Goal: Check status: Check status

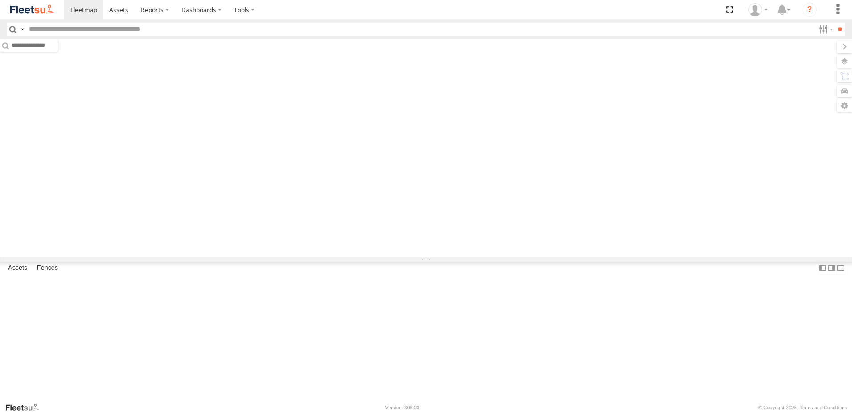
type input "*****"
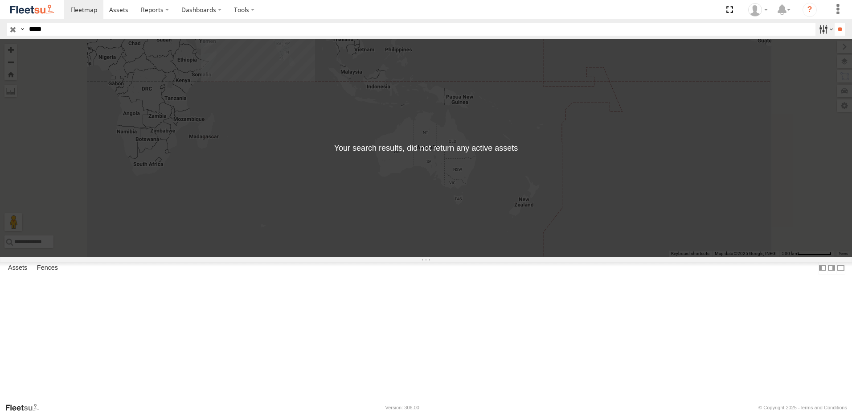
click at [822, 30] on label at bounding box center [824, 29] width 19 height 13
click at [0, 0] on span "AUH" at bounding box center [0, 0] width 0 height 0
click at [0, 0] on label at bounding box center [0, 0] width 0 height 0
click at [841, 26] on input "**" at bounding box center [840, 29] width 10 height 13
click at [57, 35] on input "*****" at bounding box center [417, 29] width 785 height 13
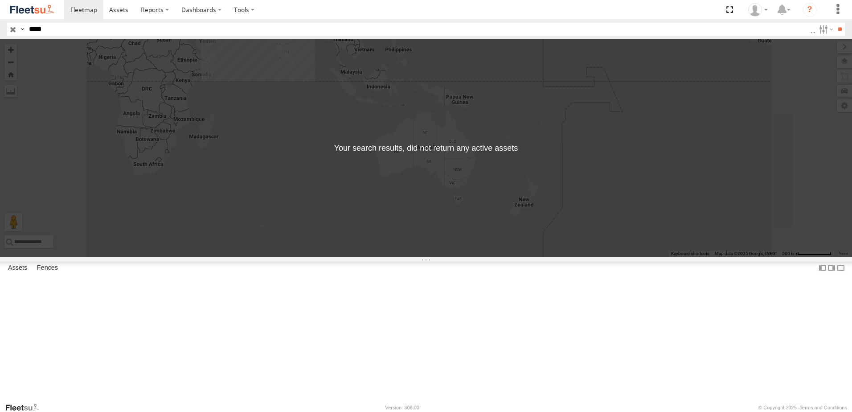
click at [57, 35] on input "*****" at bounding box center [417, 29] width 785 height 13
click at [835, 33] on input "**" at bounding box center [840, 29] width 10 height 13
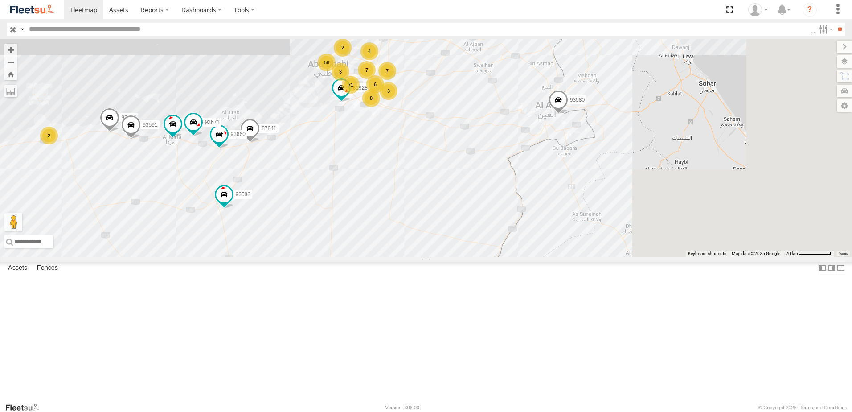
drag, startPoint x: 752, startPoint y: 203, endPoint x: 458, endPoint y: 247, distance: 296.6
click at [458, 247] on div "87841 93582 93580 93589 93660 81928 93671 93603 93591 8 58 71 7 2 6 3 4 2 7 3" at bounding box center [426, 147] width 852 height 217
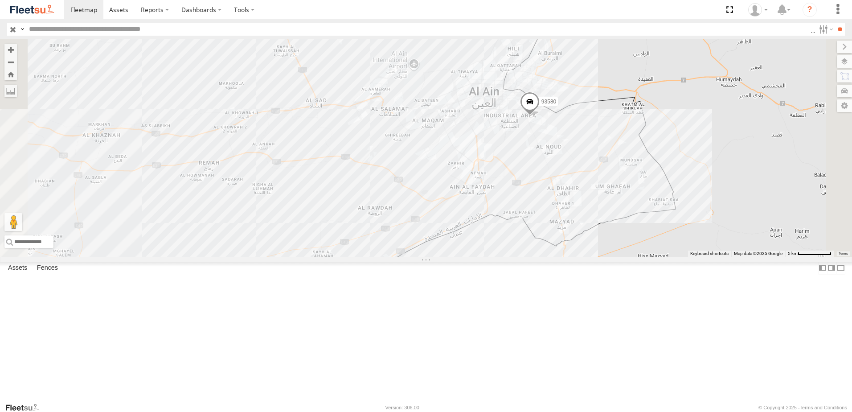
click at [540, 116] on span at bounding box center [530, 104] width 20 height 24
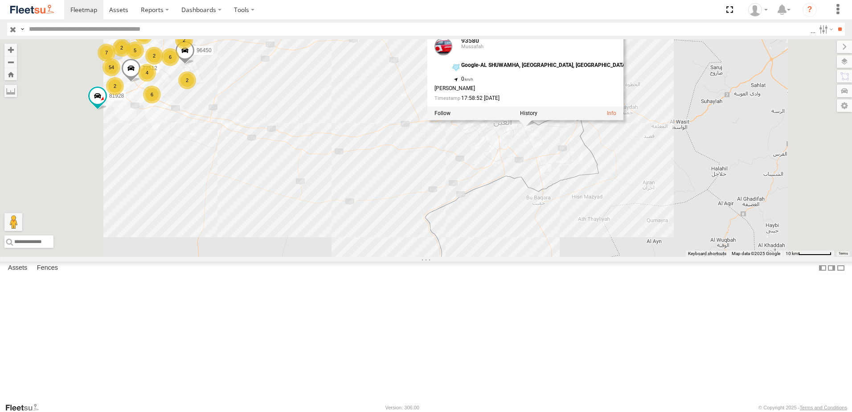
click at [530, 239] on div "87841 93582 93580 93589 93660 81928 93671 93603 93591 38527 69107 77512 93576 9…" at bounding box center [426, 147] width 852 height 217
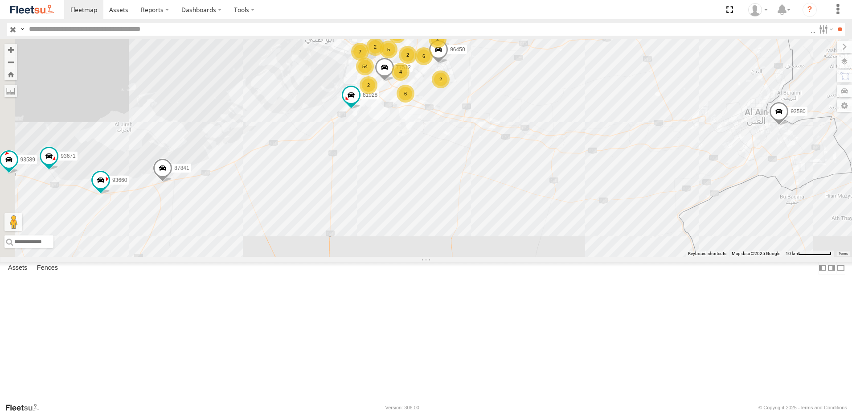
drag, startPoint x: 528, startPoint y: 239, endPoint x: 778, endPoint y: 238, distance: 250.0
click at [780, 239] on div "87841 93582 93580 93589 93660 81928 93671 93603 93591 38527 69107 77512 93576 9…" at bounding box center [426, 147] width 852 height 217
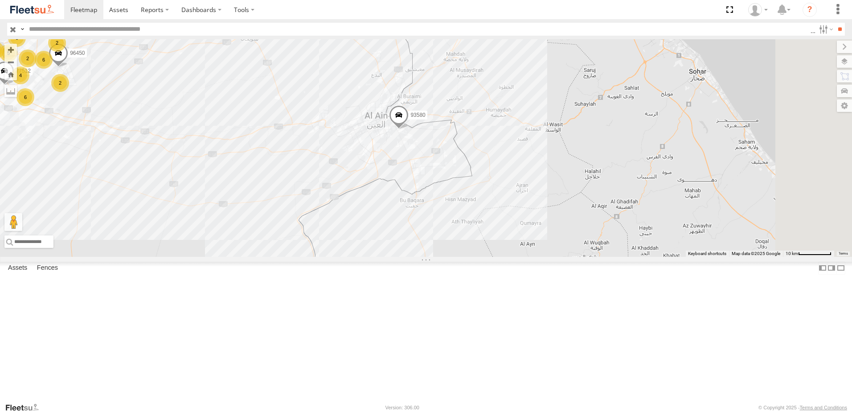
drag, startPoint x: 771, startPoint y: 236, endPoint x: 387, endPoint y: 241, distance: 384.1
click at [387, 241] on div "87841 93582 93580 93589 93660 81928 93671 93603 93591 38527 69107 77512 93576 9…" at bounding box center [426, 147] width 852 height 217
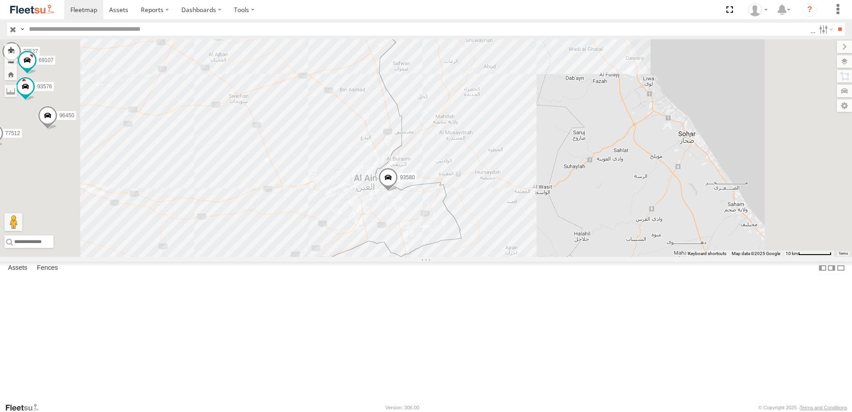
drag, startPoint x: 443, startPoint y: 221, endPoint x: 432, endPoint y: 285, distance: 64.7
click at [432, 257] on div "87841 93582 93580 93589 93660 81928 93671 93603 93591 38527 69107 77512 93576 9…" at bounding box center [426, 147] width 852 height 217
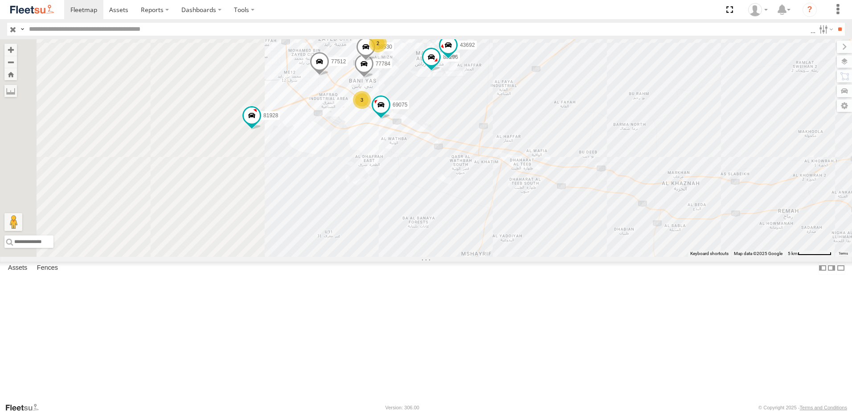
drag, startPoint x: 429, startPoint y: 195, endPoint x: 688, endPoint y: 225, distance: 261.5
click at [688, 225] on div "87841 93582 93580 93589 93660 81928 38527 69107 76812 77512 93576 69213 96450 3…" at bounding box center [426, 147] width 852 height 217
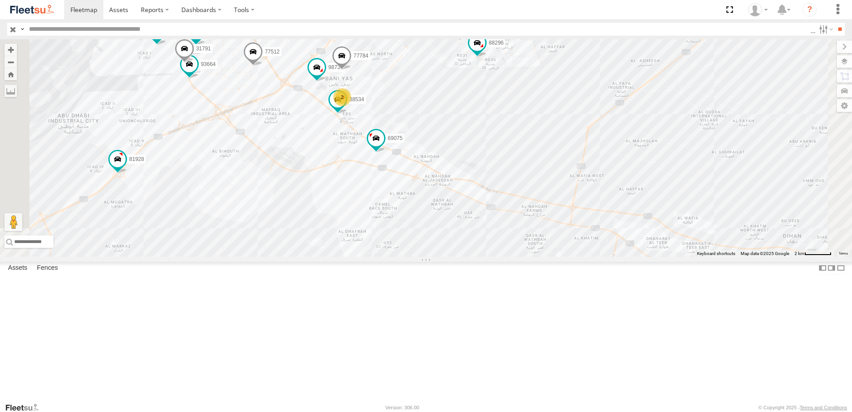
drag, startPoint x: 554, startPoint y: 142, endPoint x: 538, endPoint y: 202, distance: 62.8
click at [538, 202] on div "87841 93582 93580 93589 93660 81928 38527 69107 76812 77512 93576 69213 96450 8…" at bounding box center [426, 147] width 852 height 217
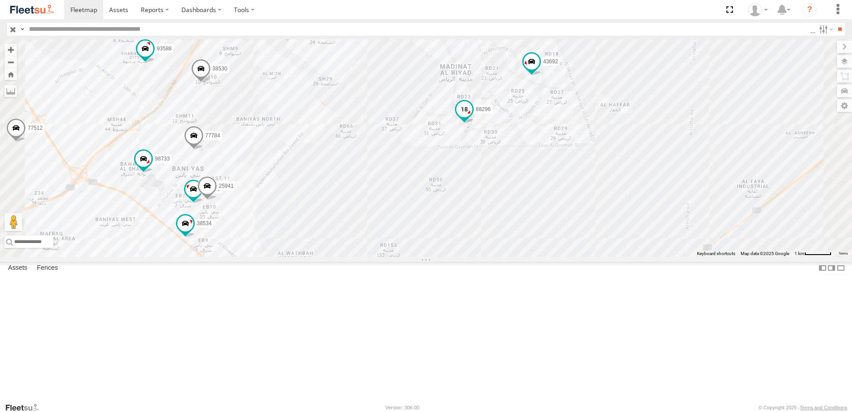
click at [472, 118] on span at bounding box center [464, 110] width 16 height 16
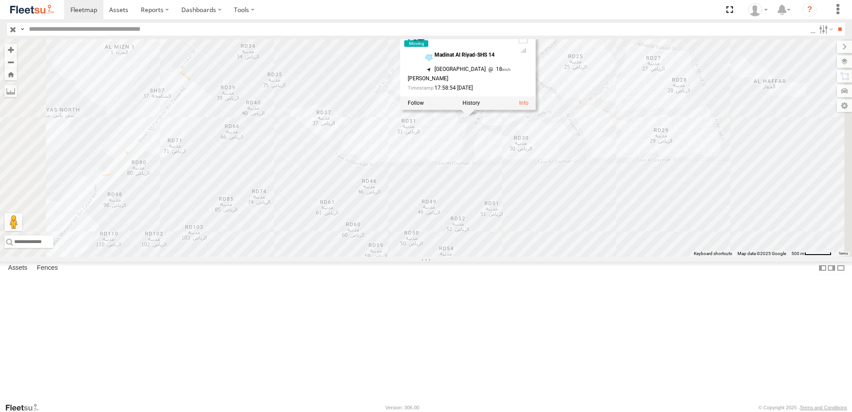
click at [741, 215] on div "87841 93582 93580 93589 93660 81928 38527 69107 76812 77512 93576 69213 96450 8…" at bounding box center [426, 147] width 852 height 217
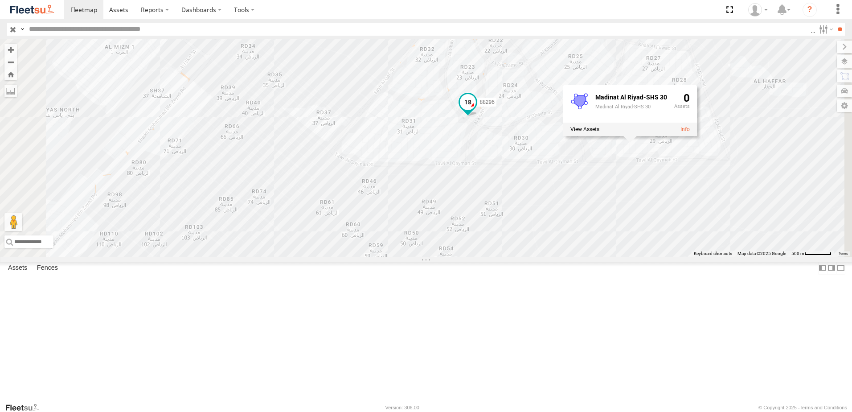
click at [476, 111] on span at bounding box center [468, 102] width 16 height 16
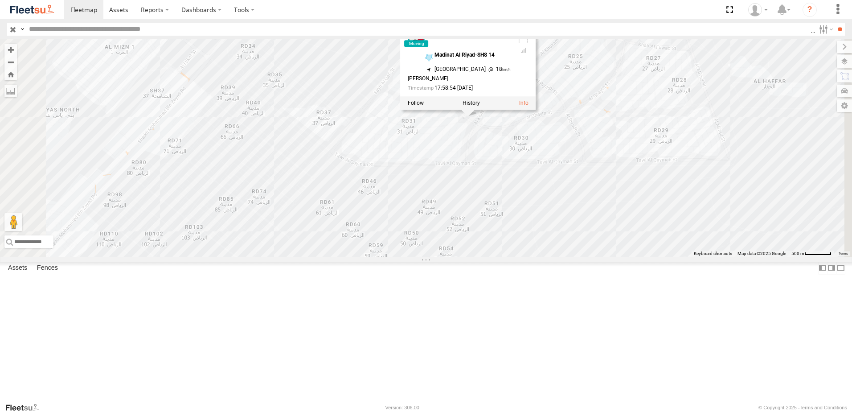
click at [741, 222] on div "87841 93582 93580 93589 93660 81928 38527 69107 76812 77512 93576 69213 96450 8…" at bounding box center [426, 147] width 852 height 217
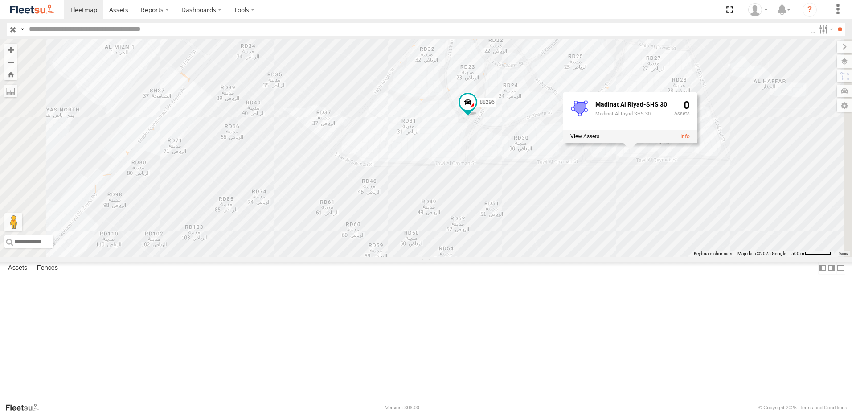
click at [748, 257] on div "87841 93582 93580 93589 93660 81928 38527 69107 76812 77512 93576 69213 96450 8…" at bounding box center [426, 147] width 852 height 217
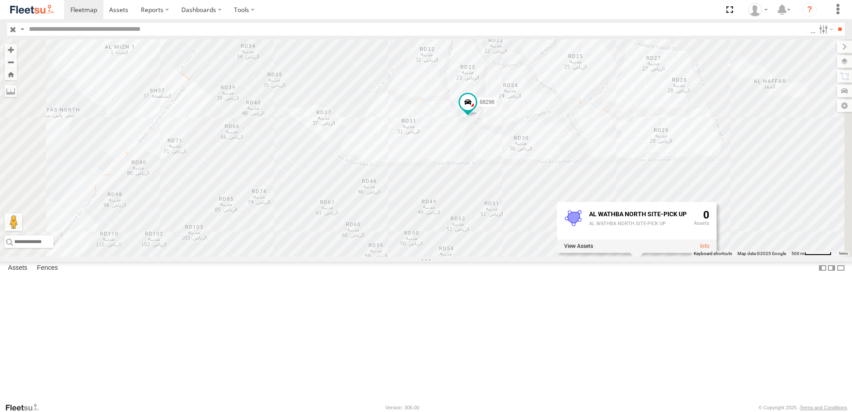
click at [610, 15] on span at bounding box center [602, 7] width 16 height 16
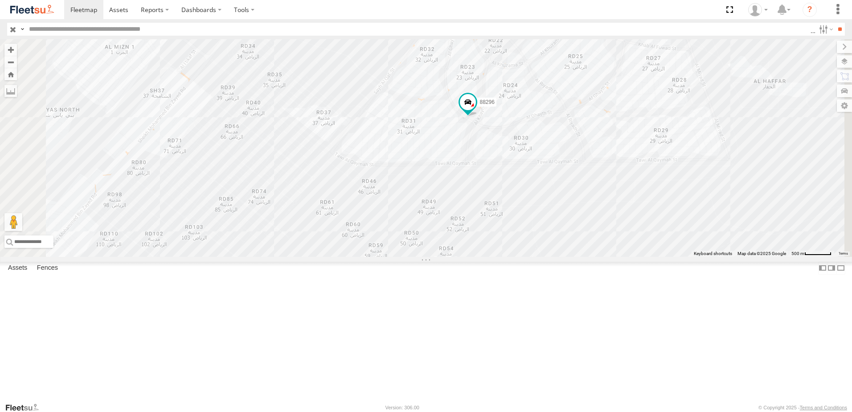
click at [818, 213] on div "87841 93582 93580 93589 93660 81928 38527 69107 76812 77512 93576 69213 96450 8…" at bounding box center [426, 147] width 852 height 217
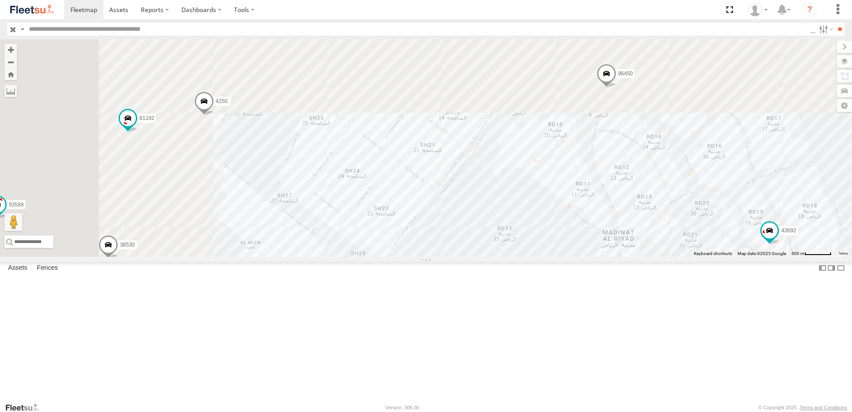
drag, startPoint x: 497, startPoint y: 150, endPoint x: 665, endPoint y: 352, distance: 262.3
click at [663, 257] on div "87841 93582 93580 93589 93660 81928 38527 69107 76812 77512 93576 69213 96450 8…" at bounding box center [426, 147] width 852 height 217
click at [616, 86] on span at bounding box center [607, 74] width 20 height 24
click at [683, 207] on div "87841 93582 93580 93589 93660 81928 38527 69107 76812 77512 93576 69213 96450 8…" at bounding box center [426, 147] width 852 height 217
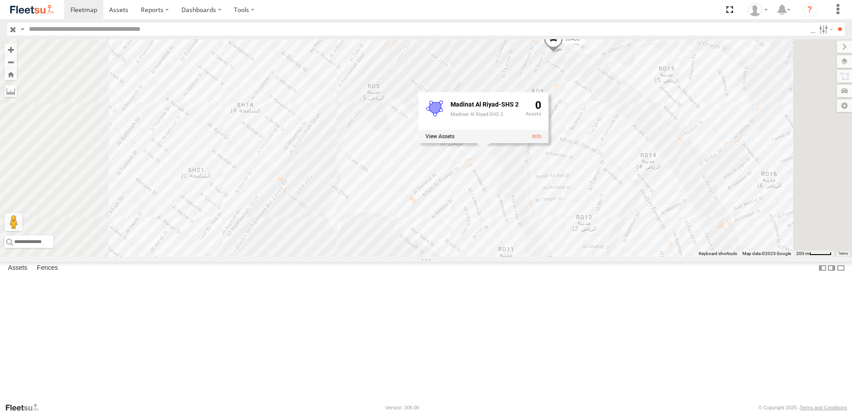
click at [563, 53] on span at bounding box center [554, 41] width 20 height 24
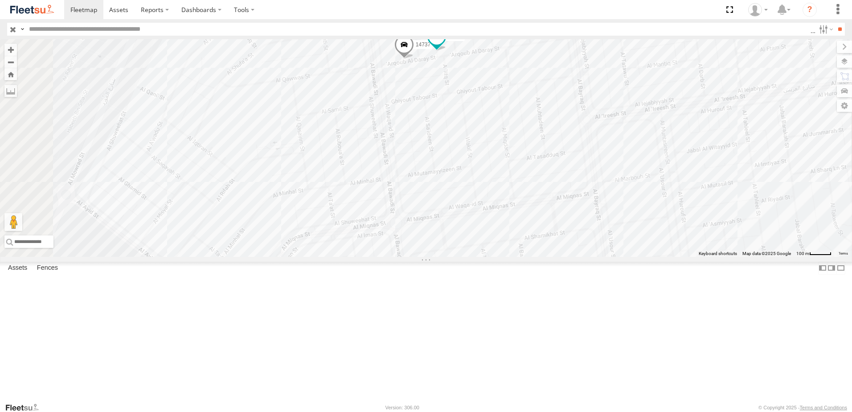
click at [414, 59] on span at bounding box center [404, 47] width 20 height 24
click at [663, 123] on div "87841 93582 93580 93589 93660 81928 38527 69107 76812 77512 93576 69213 96450 8…" at bounding box center [426, 147] width 852 height 217
click at [445, 45] on span at bounding box center [437, 37] width 16 height 16
click at [710, 144] on div "87841 93582 93580 93589 93660 81928 38527 69107 76812 77512 93576 69213 96450 8…" at bounding box center [426, 147] width 852 height 217
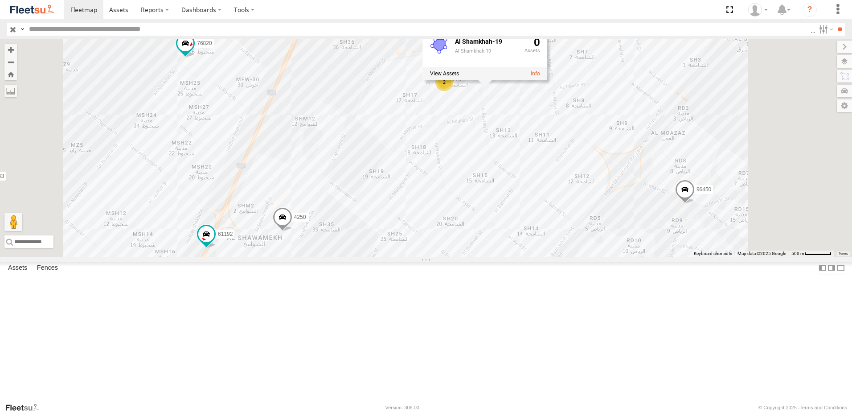
click at [570, 201] on div "87841 93582 93580 93589 93660 81928 38527 69107 76812 77512 93576 69213 96450 8…" at bounding box center [426, 147] width 852 height 217
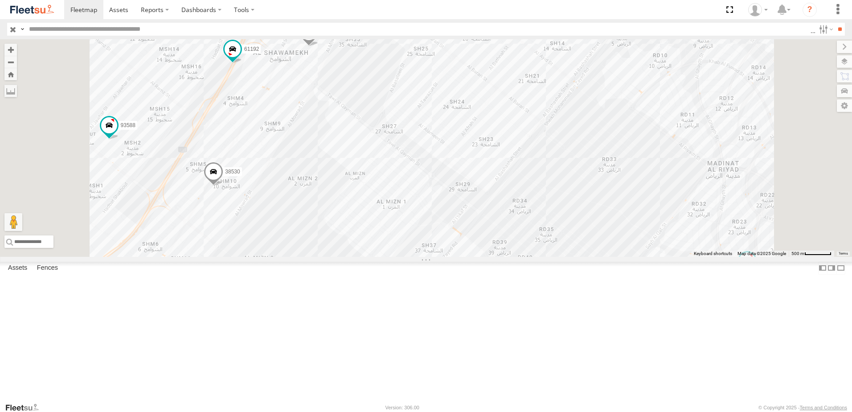
drag, startPoint x: 621, startPoint y: 258, endPoint x: 650, endPoint y: 69, distance: 191.6
click at [650, 69] on div "87841 93582 93580 93589 93660 81928 38527 69107 76812 77512 93576 69213 96450 8…" at bounding box center [426, 147] width 852 height 217
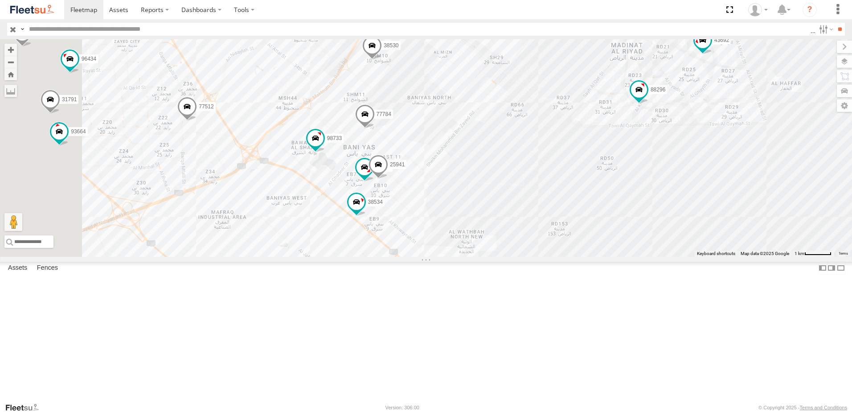
drag, startPoint x: 514, startPoint y: 258, endPoint x: 586, endPoint y: 160, distance: 122.1
click at [586, 160] on div "87841 93582 93580 93589 93660 81928 38527 69107 76812 77512 93576 69213 96450 8…" at bounding box center [426, 147] width 852 height 217
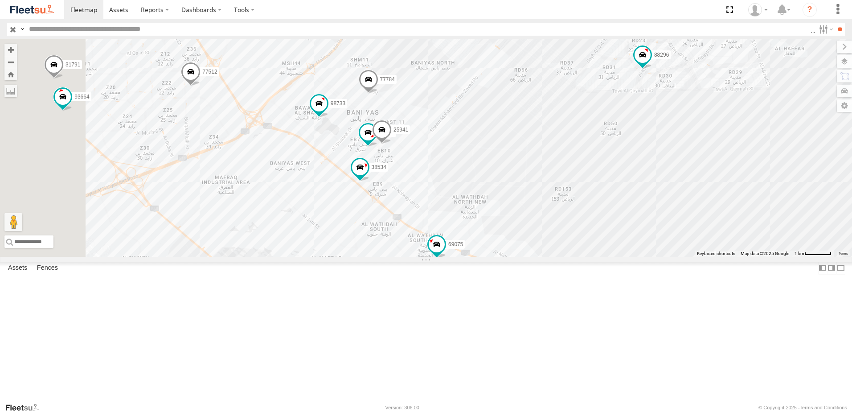
drag, startPoint x: 610, startPoint y: 328, endPoint x: 616, endPoint y: 254, distance: 73.7
click at [616, 254] on div "87841 93582 93580 93589 93660 81928 38527 69107 76812 77512 93576 69213 96450 8…" at bounding box center [426, 147] width 852 height 217
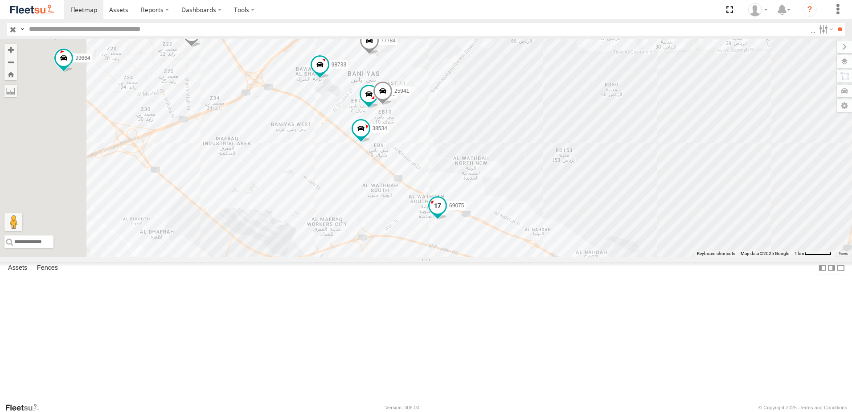
click at [446, 213] on span at bounding box center [438, 205] width 16 height 16
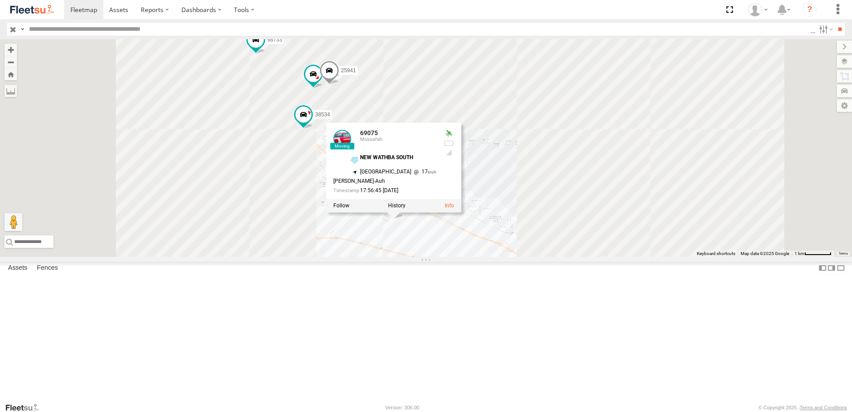
click at [541, 257] on div "87841 93582 93580 93589 93660 81928 38527 69107 76812 77512 93576 69213 96450 8…" at bounding box center [426, 147] width 852 height 217
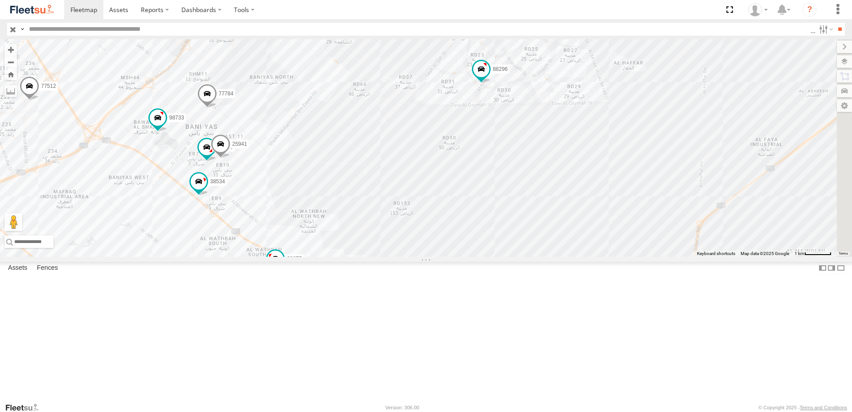
drag, startPoint x: 542, startPoint y: 305, endPoint x: 422, endPoint y: 358, distance: 130.8
click at [422, 257] on div "87841 93582 93580 93589 93660 81928 38527 69107 76812 77512 93576 69213 96450 8…" at bounding box center [426, 147] width 852 height 217
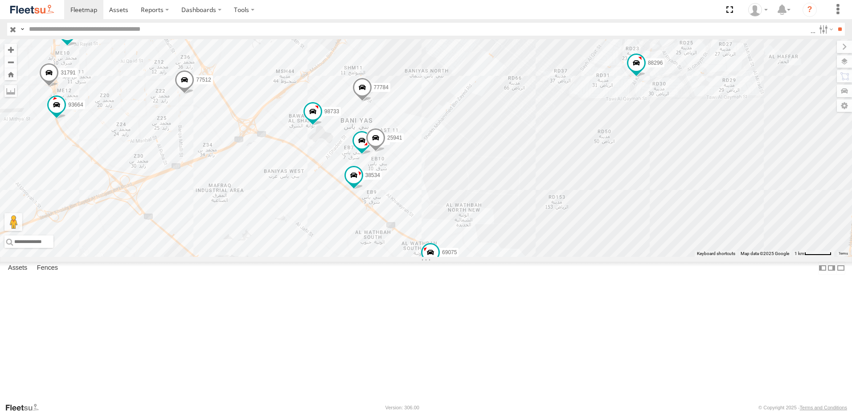
drag, startPoint x: 426, startPoint y: 287, endPoint x: 585, endPoint y: 278, distance: 159.7
click at [585, 257] on div "87841 93582 93580 93589 93660 81928 38527 69107 76812 77512 93576 69213 96450 8…" at bounding box center [426, 147] width 852 height 217
click at [362, 183] on span at bounding box center [354, 175] width 16 height 16
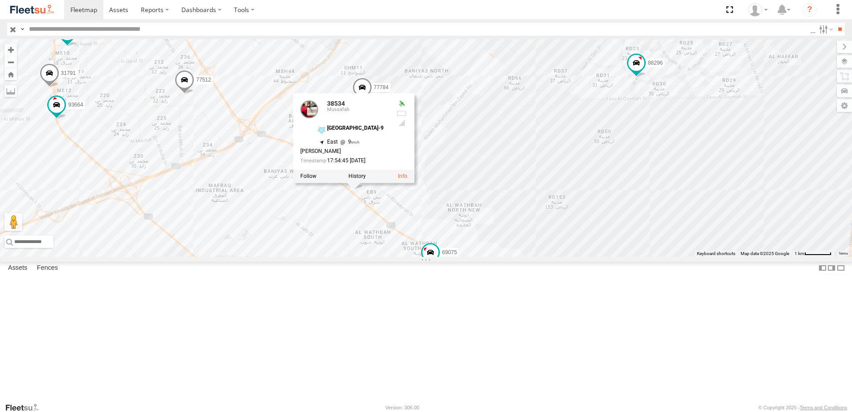
click at [444, 257] on div "87841 93582 93580 93589 93660 81928 38527 69107 76812 77512 93576 69213 96450 8…" at bounding box center [426, 147] width 852 height 217
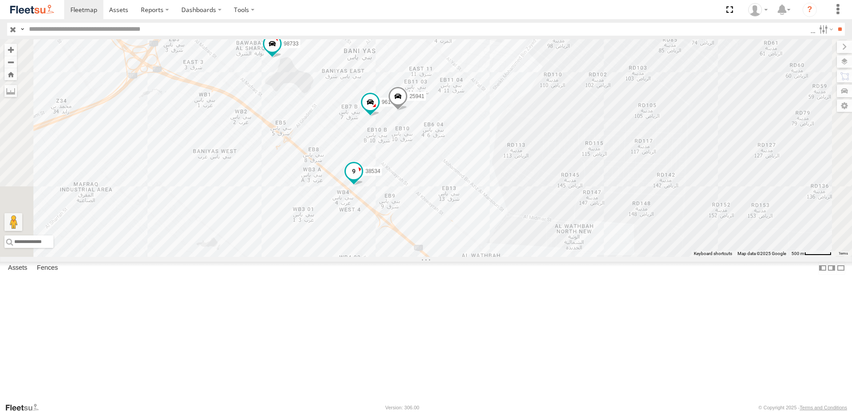
click at [364, 185] on span at bounding box center [354, 173] width 20 height 24
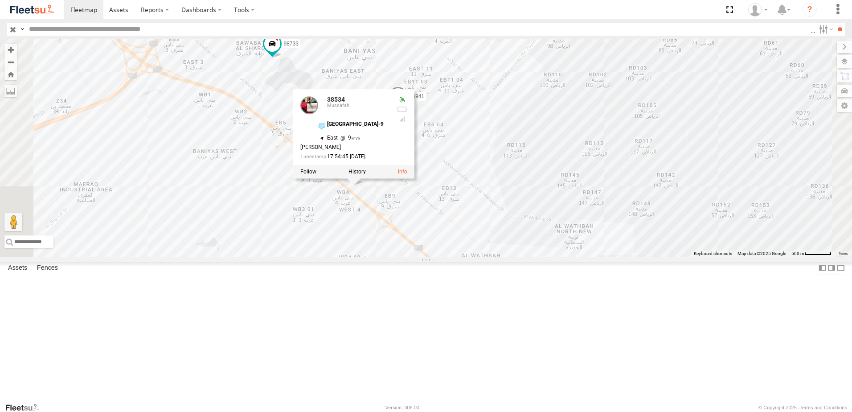
click at [642, 257] on div "87841 93582 93580 93589 93660 81928 38527 69107 76812 77512 93576 69213 96450 8…" at bounding box center [426, 147] width 852 height 217
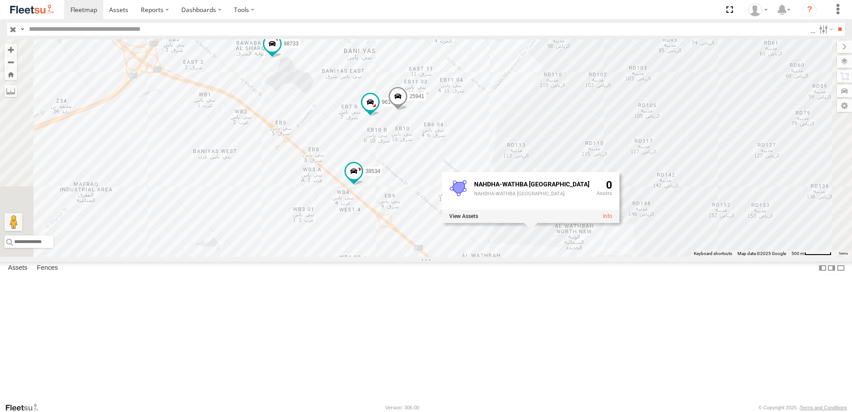
click at [408, 111] on span at bounding box center [398, 98] width 20 height 24
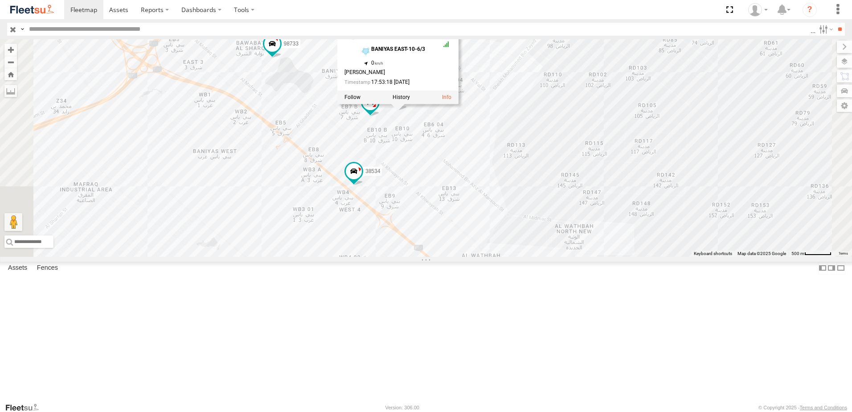
click at [651, 203] on div "87841 93582 93580 93589 93660 81928 38527 69107 76812 77512 93576 69213 96450 8…" at bounding box center [426, 147] width 852 height 217
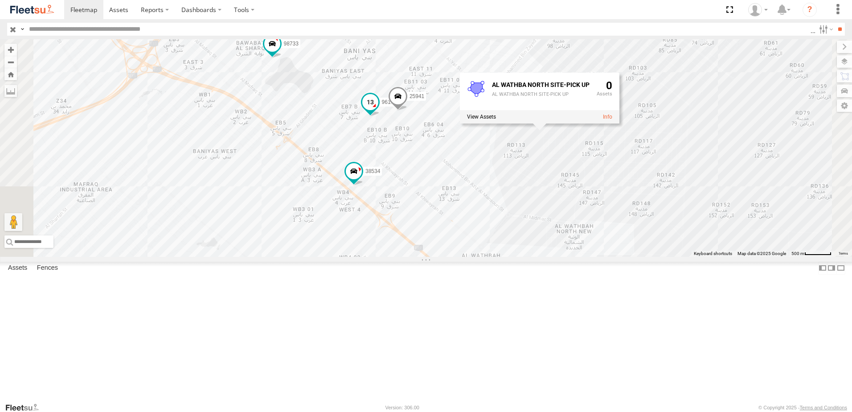
click at [378, 110] on span at bounding box center [370, 102] width 16 height 16
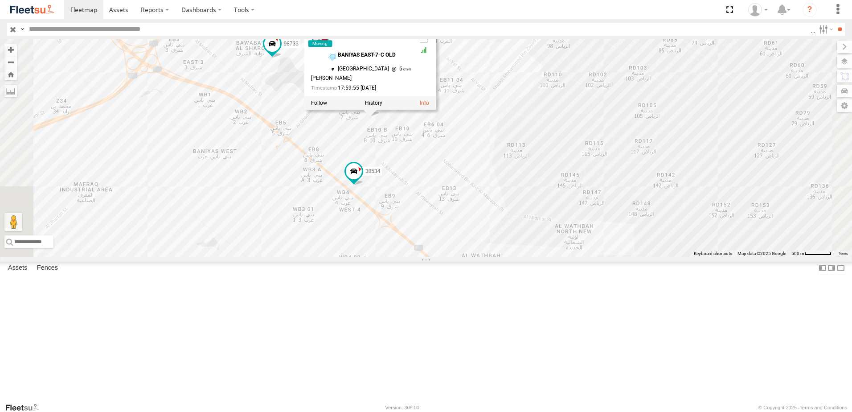
click at [671, 207] on div "87841 93582 93580 93589 93660 81928 38527 69107 76812 77512 93576 69213 96450 8…" at bounding box center [426, 147] width 852 height 217
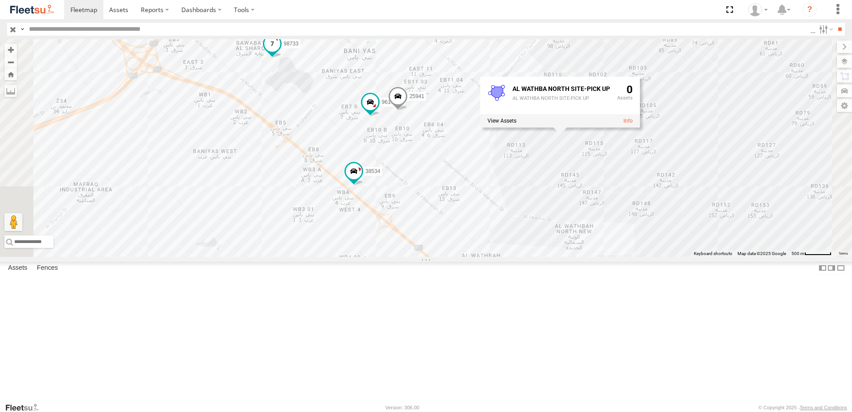
click at [280, 52] on span at bounding box center [272, 44] width 16 height 16
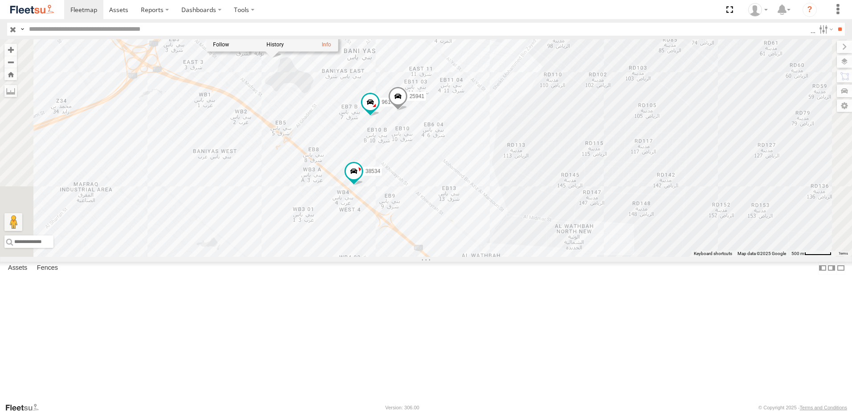
click at [430, 209] on div "87841 93582 93580 93589 93660 81928 38527 69107 76812 77512 93576 69213 96450 8…" at bounding box center [426, 147] width 852 height 217
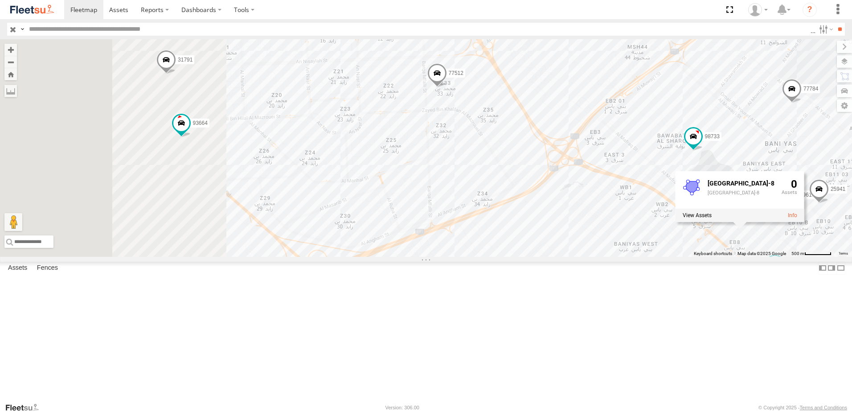
drag, startPoint x: 379, startPoint y: 274, endPoint x: 742, endPoint y: 331, distance: 368.0
click at [797, 257] on div "87841 93582 93580 93589 93660 81928 38527 69107 76812 77512 93576 69213 96450 8…" at bounding box center [426, 147] width 852 height 217
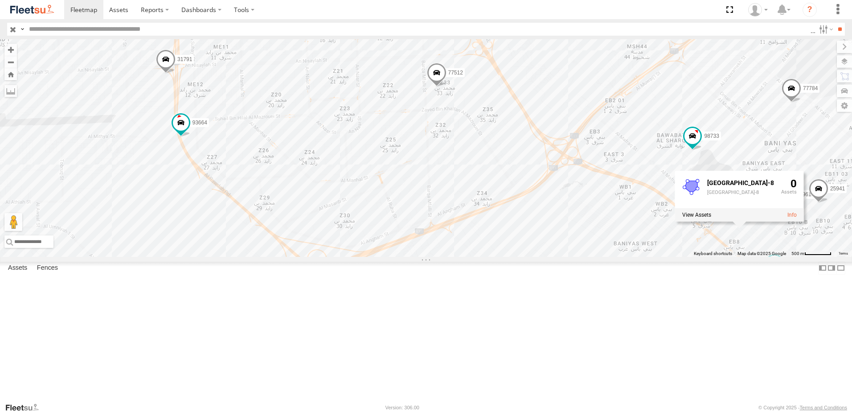
click at [446, 87] on span at bounding box center [437, 75] width 20 height 24
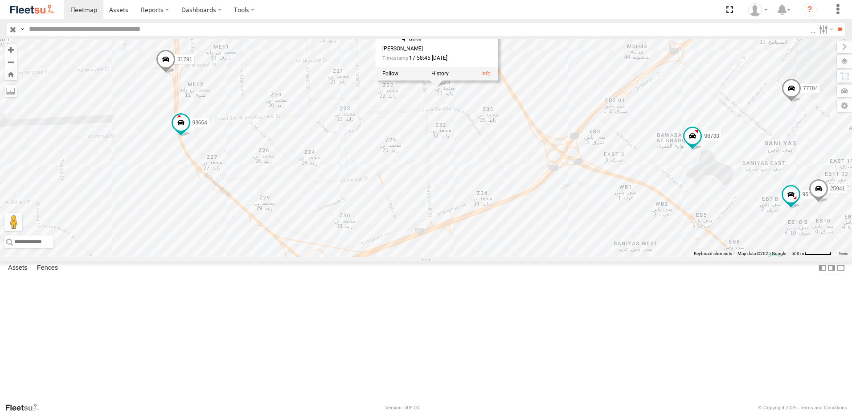
click at [632, 191] on div "87841 93582 93580 93589 93660 81928 38527 69107 76812 77512 93576 69213 96450 8…" at bounding box center [426, 147] width 852 height 217
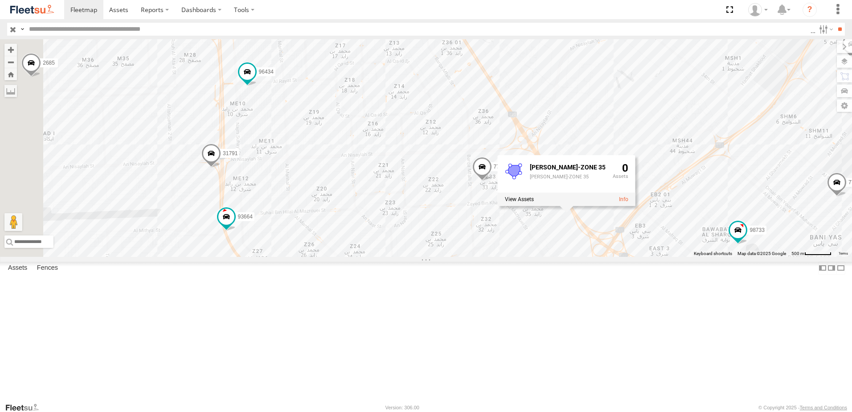
drag, startPoint x: 482, startPoint y: 135, endPoint x: 535, endPoint y: 238, distance: 116.2
click at [535, 238] on div "87841 93582 93580 93589 93660 81928 38527 69107 76812 77512 93576 69213 96450 8…" at bounding box center [426, 147] width 852 height 217
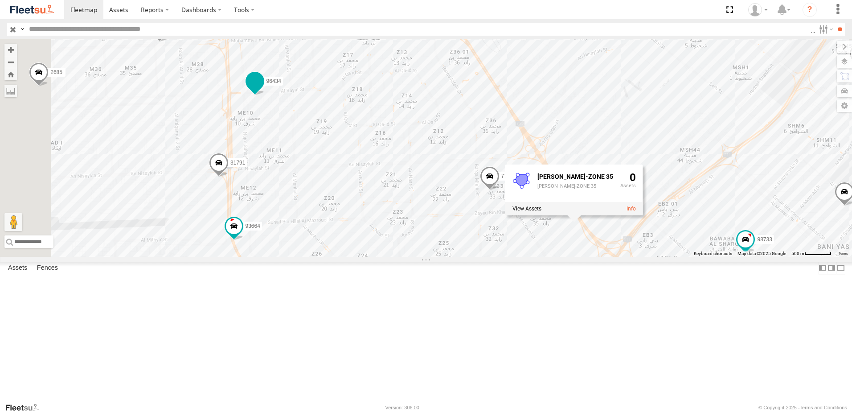
click at [263, 89] on span at bounding box center [255, 81] width 16 height 16
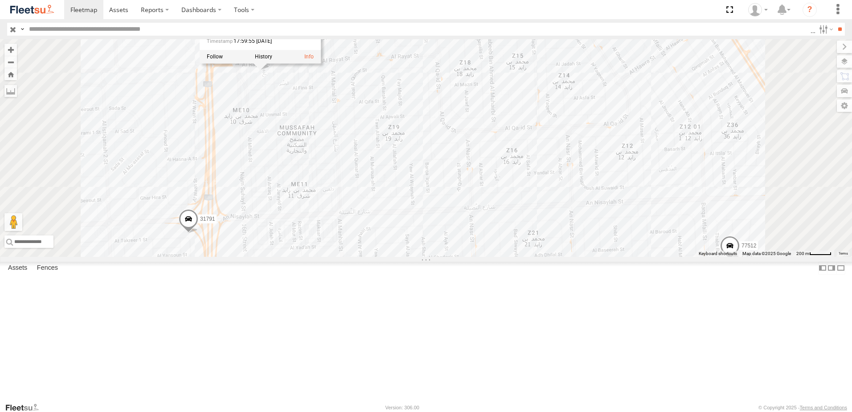
click at [198, 233] on span at bounding box center [189, 221] width 20 height 24
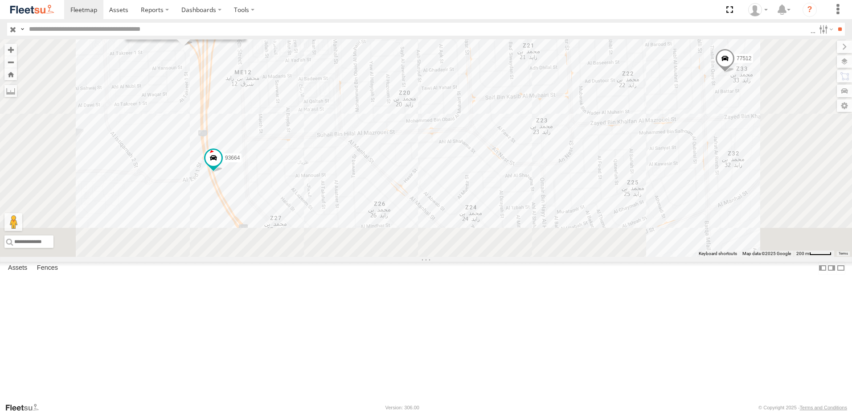
drag, startPoint x: 455, startPoint y: 315, endPoint x: 450, endPoint y: 117, distance: 198.8
click at [450, 117] on div "87841 93582 93580 93589 93660 81928 38527 69107 76812 77512 93576 69213 96450 8…" at bounding box center [426, 147] width 852 height 217
click at [221, 156] on span at bounding box center [213, 147] width 16 height 16
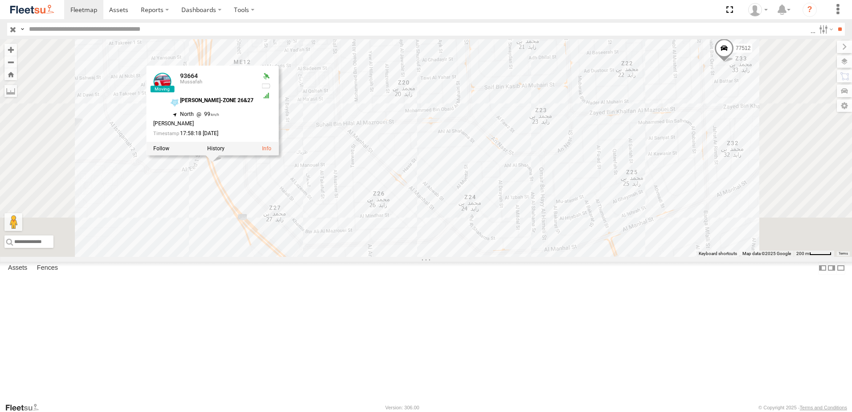
click at [531, 209] on div "87841 93582 93580 93589 93660 81928 38527 69107 76812 77512 93576 69213 96450 8…" at bounding box center [426, 147] width 852 height 217
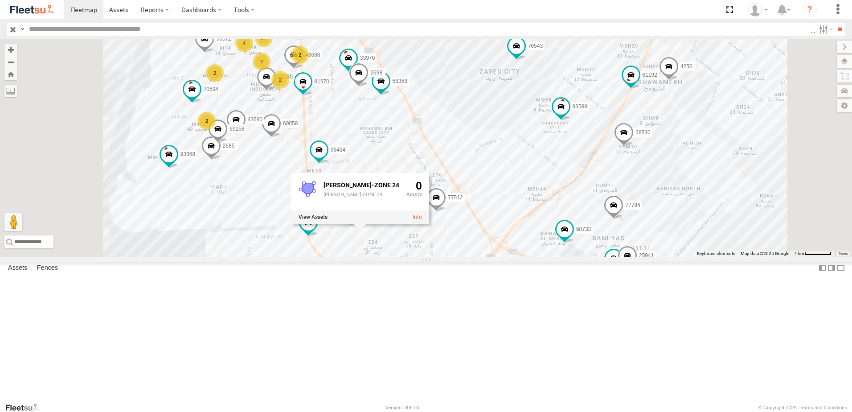
drag, startPoint x: 463, startPoint y: 119, endPoint x: 477, endPoint y: 210, distance: 92.4
click at [477, 210] on div "87841 93582 93580 93589 93660 81928 38527 69107 76812 77512 93576 69213 96450 8…" at bounding box center [426, 147] width 852 height 217
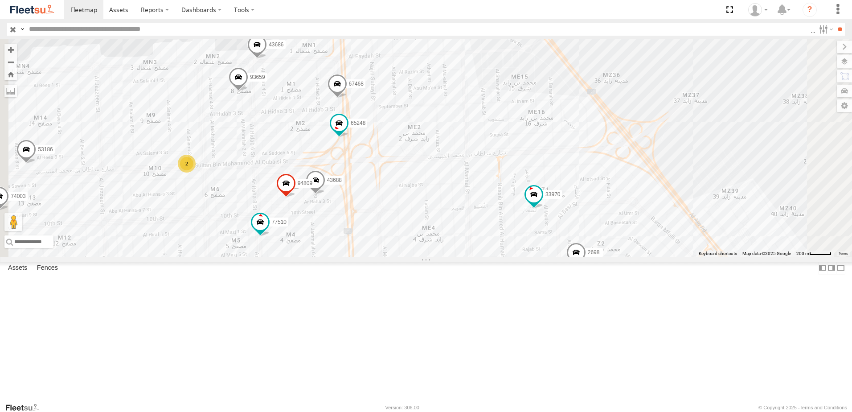
drag, startPoint x: 364, startPoint y: 79, endPoint x: 370, endPoint y: 234, distance: 155.2
click at [370, 234] on div "87841 93582 93580 93589 93660 81928 38527 69107 76812 77512 93576 69213 96450 8…" at bounding box center [426, 147] width 852 height 217
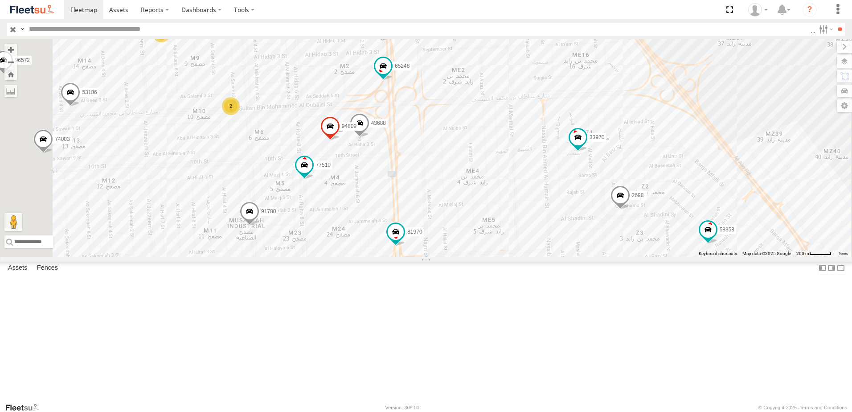
drag, startPoint x: 402, startPoint y: 229, endPoint x: 493, endPoint y: 120, distance: 142.7
click at [493, 120] on div "87841 93582 93580 93589 93660 81928 38527 69107 76812 77512 93576 69213 96450 8…" at bounding box center [426, 147] width 852 height 217
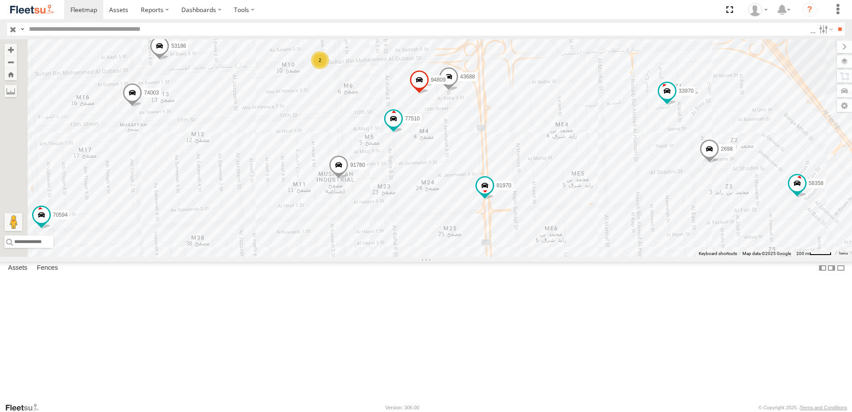
click at [348, 179] on span at bounding box center [339, 167] width 20 height 24
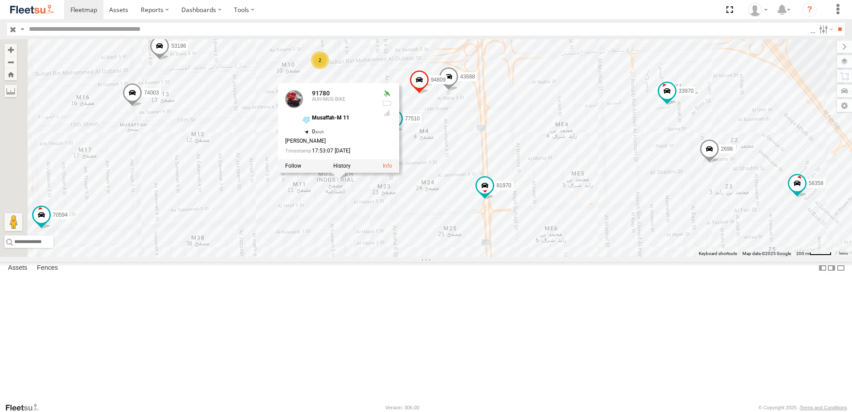
click at [603, 205] on div "87841 93582 93580 93589 93660 81928 38527 69107 76812 77512 93576 69213 96450 8…" at bounding box center [426, 147] width 852 height 217
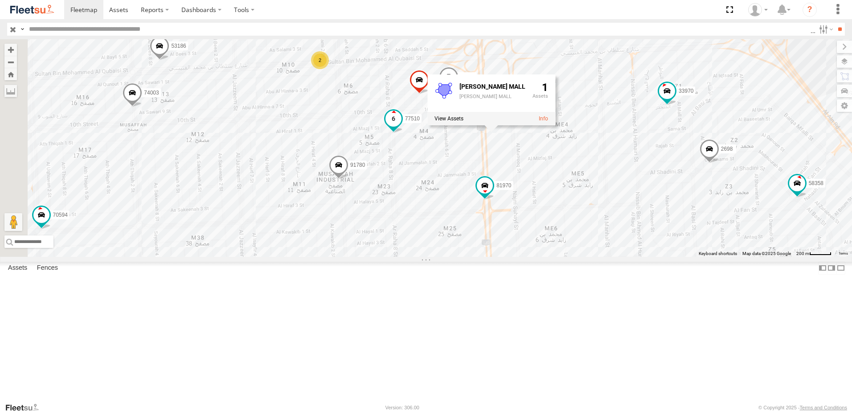
click at [401, 127] on span at bounding box center [393, 119] width 16 height 16
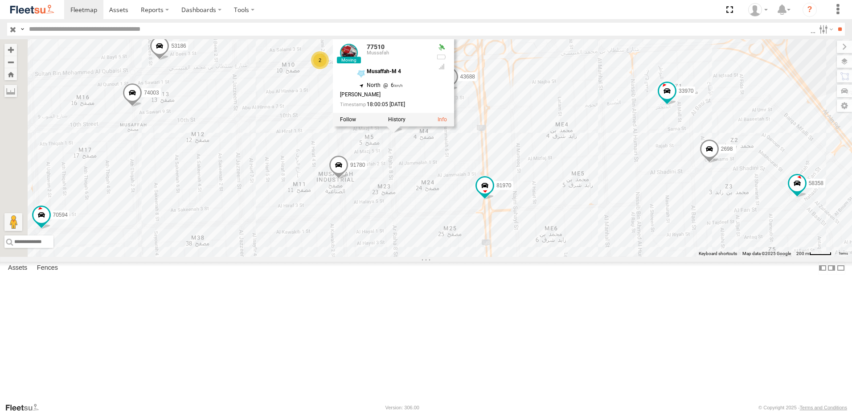
click at [669, 200] on div "87841 93582 93580 93589 93660 81928 38527 69107 76812 77512 93576 69213 96450 8…" at bounding box center [426, 147] width 852 height 217
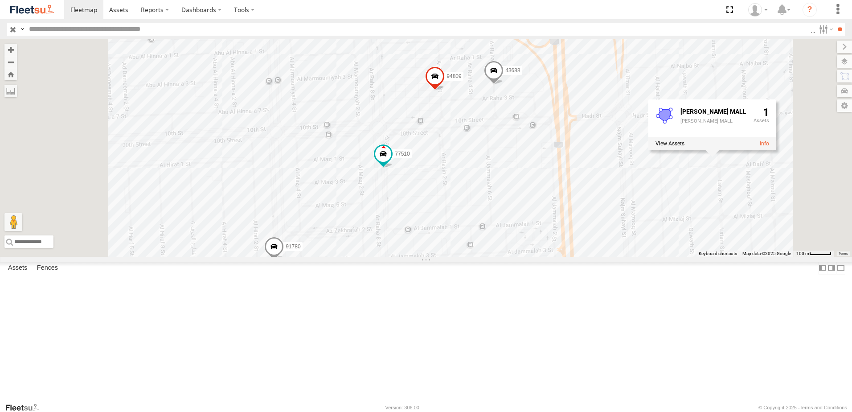
click at [445, 90] on span at bounding box center [435, 78] width 20 height 24
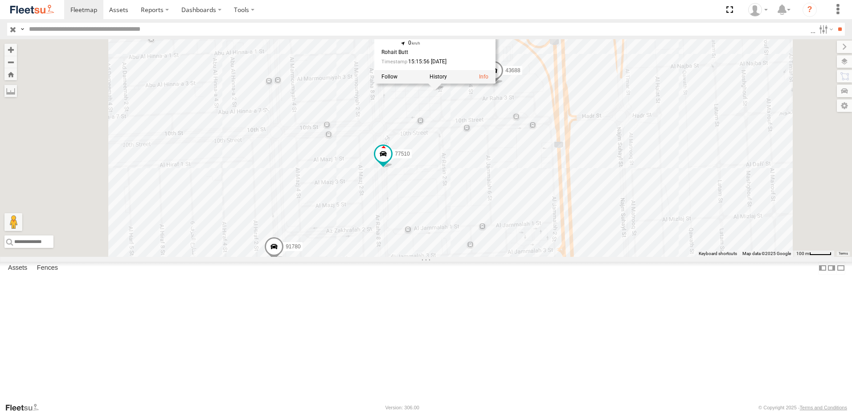
click at [727, 160] on div "87841 93582 93580 93589 93660 81928 38527 69107 76812 77512 93576 69213 96450 8…" at bounding box center [426, 147] width 852 height 217
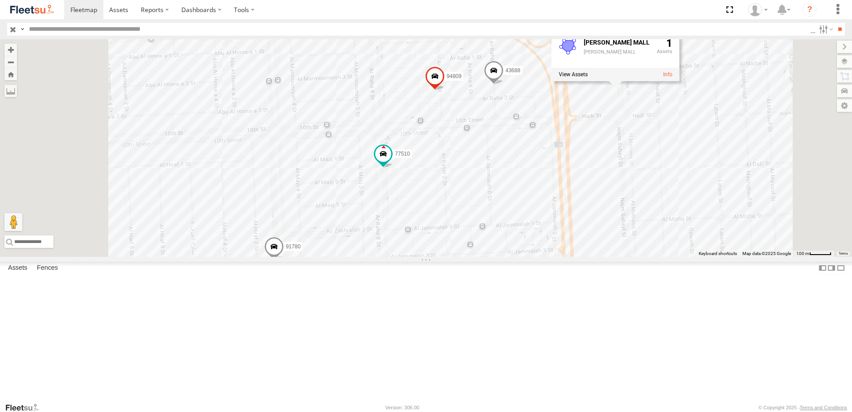
click at [503, 85] on span at bounding box center [494, 73] width 20 height 24
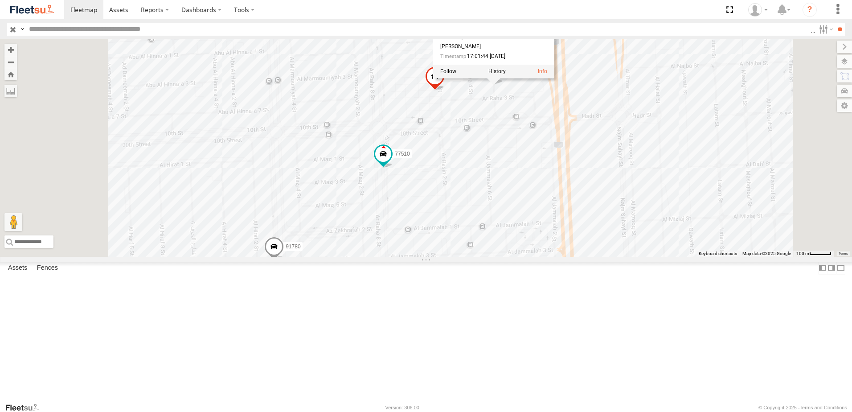
click at [755, 168] on div "87841 93582 93580 93589 93660 81928 38527 69107 76812 77512 93576 69213 96450 8…" at bounding box center [426, 147] width 852 height 217
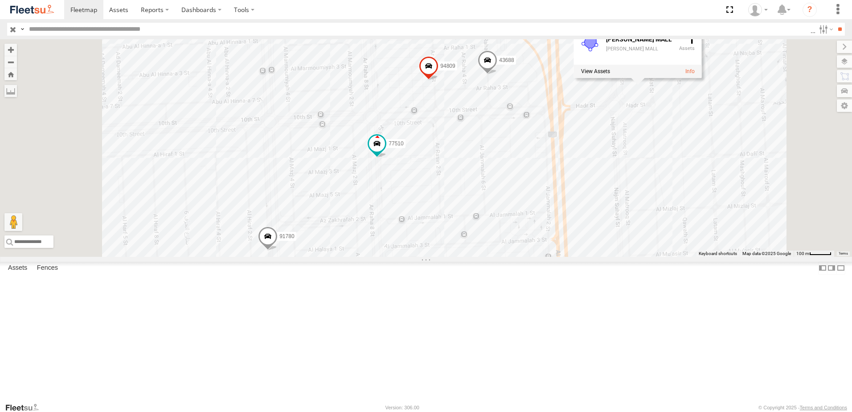
drag, startPoint x: 705, startPoint y: 250, endPoint x: 642, endPoint y: 157, distance: 112.3
click at [642, 157] on div "87841 93582 93580 93589 93660 81928 38527 69107 76812 77512 93576 69213 96450 8…" at bounding box center [426, 147] width 852 height 217
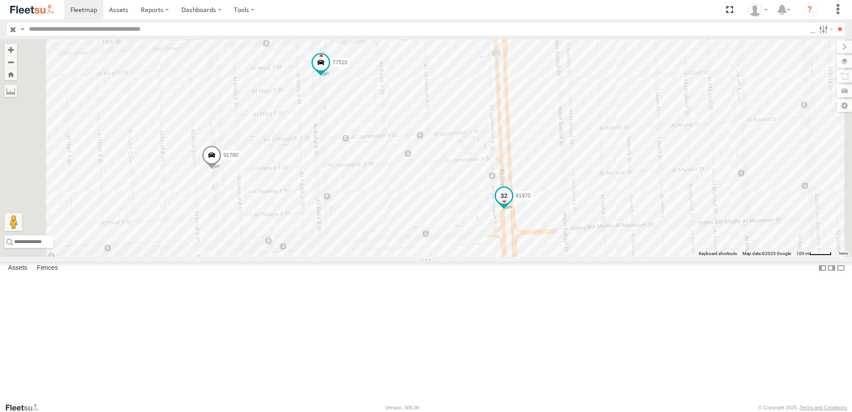
click at [514, 210] on span at bounding box center [504, 198] width 20 height 24
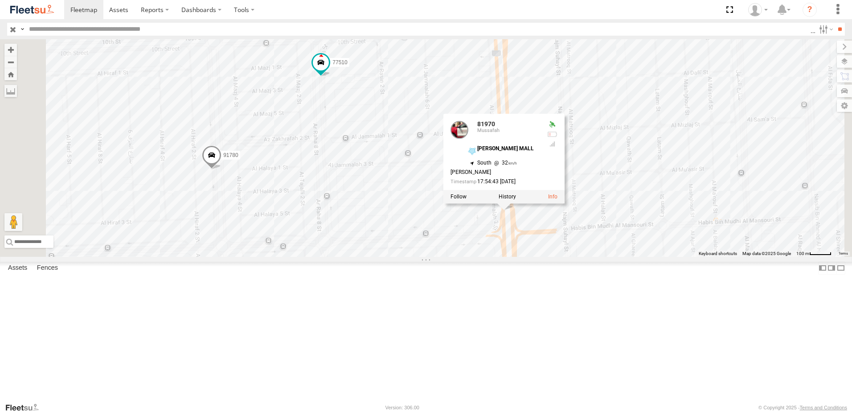
click at [745, 257] on div "87841 93582 93580 93589 93660 81928 38527 69107 76812 77512 93576 69213 96450 8…" at bounding box center [426, 147] width 852 height 217
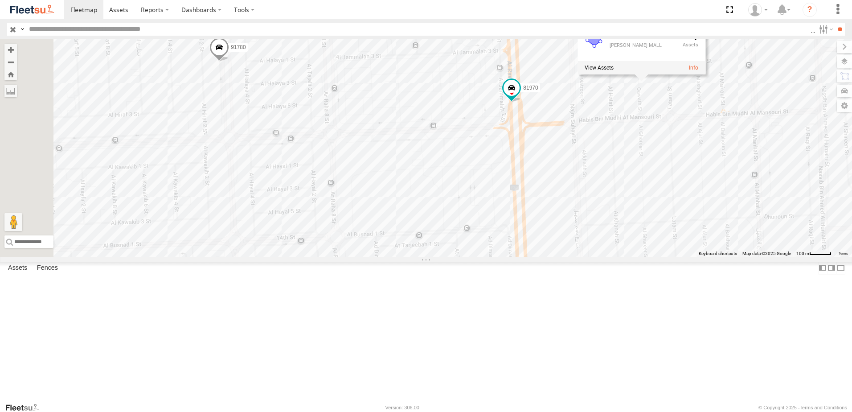
drag, startPoint x: 726, startPoint y: 277, endPoint x: 733, endPoint y: 163, distance: 114.3
click at [733, 163] on div "87841 93582 93580 93589 93660 81928 38527 69107 76812 77512 93576 69213 96450 8…" at bounding box center [426, 147] width 852 height 217
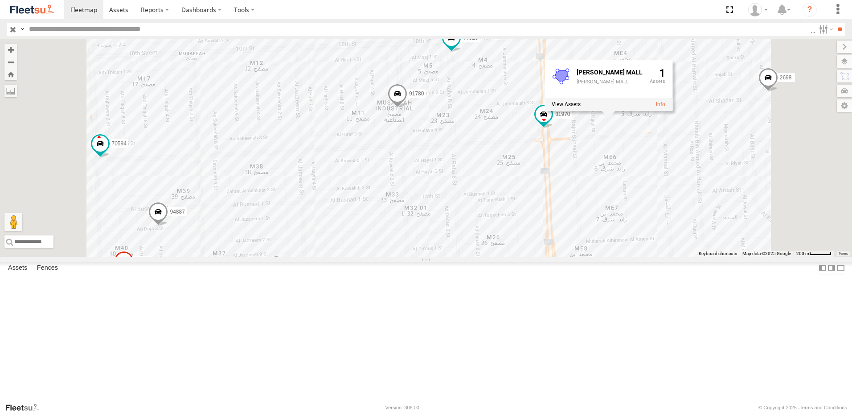
drag, startPoint x: 677, startPoint y: 267, endPoint x: 738, endPoint y: 157, distance: 125.9
click at [738, 157] on div "87841 93582 93580 93589 93660 81928 38527 69107 76812 77512 93576 69213 96450 8…" at bounding box center [426, 147] width 852 height 217
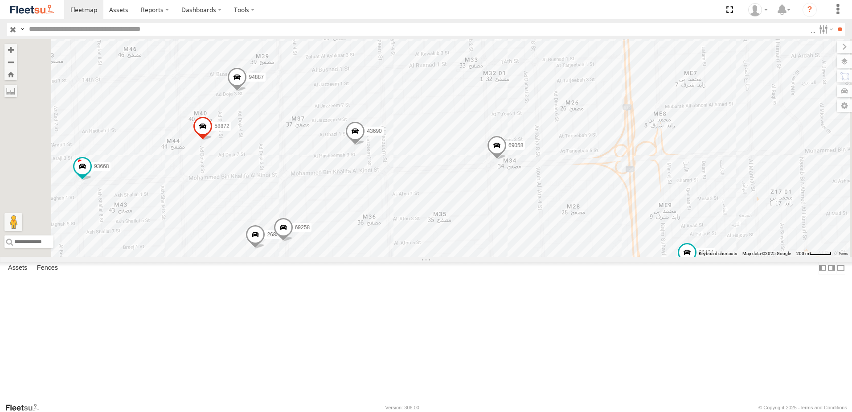
click at [507, 160] on span at bounding box center [497, 148] width 20 height 24
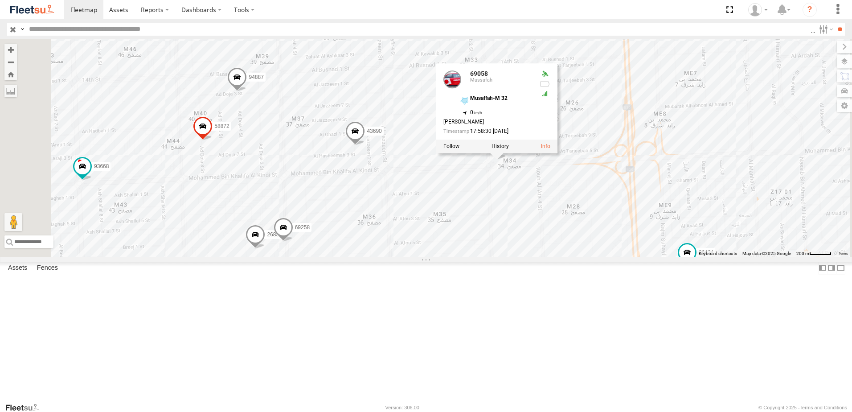
click at [728, 231] on div "87841 93582 93580 93589 93660 81928 38527 69107 76812 77512 93576 69213 96450 8…" at bounding box center [426, 147] width 852 height 217
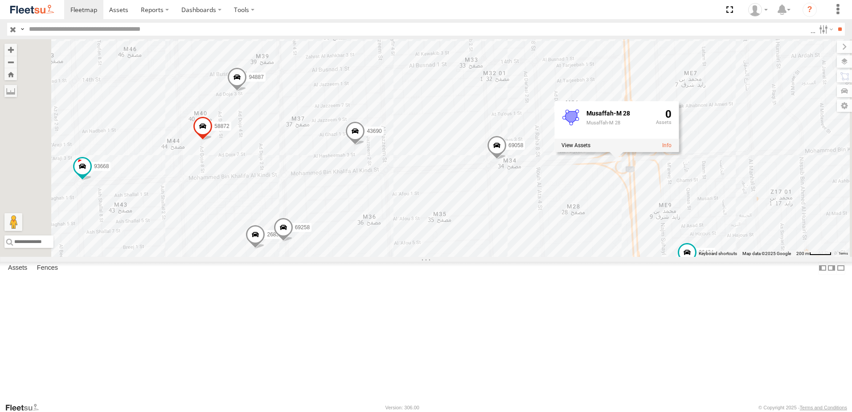
click at [365, 145] on span at bounding box center [355, 133] width 20 height 24
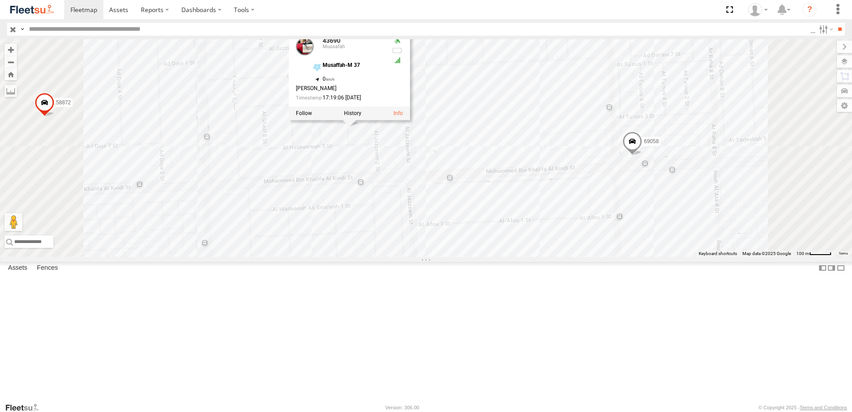
click at [627, 156] on div "87841 93582 93580 93589 93660 81928 38527 69107 76812 77512 93576 69213 96450 8…" at bounding box center [426, 147] width 852 height 217
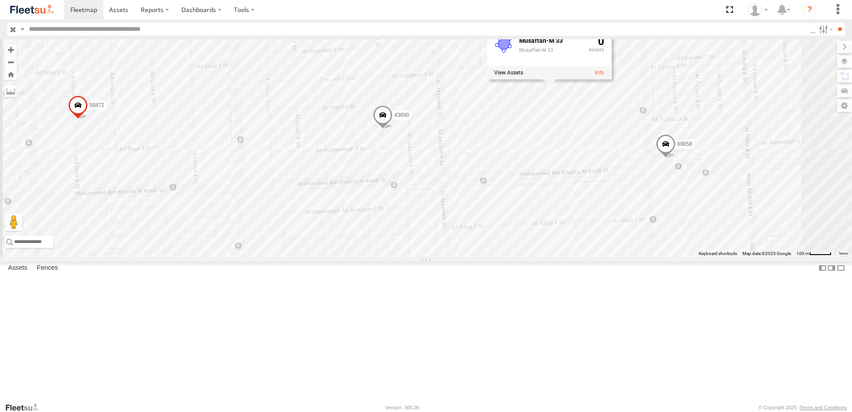
click at [393, 129] on span at bounding box center [383, 117] width 20 height 24
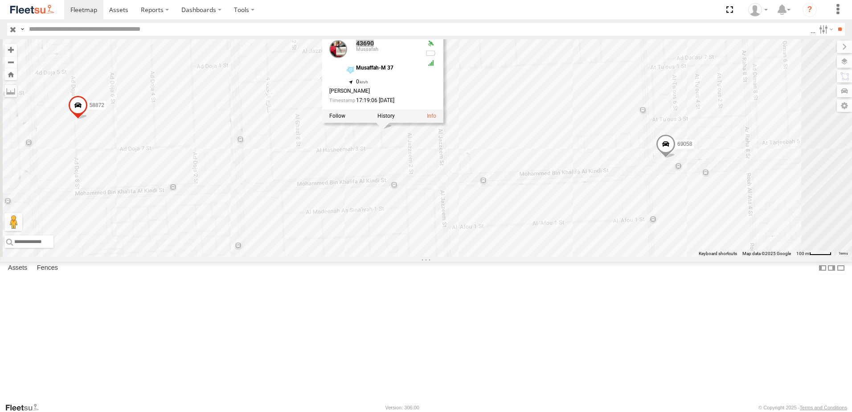
drag, startPoint x: 487, startPoint y: 114, endPoint x: 463, endPoint y: 118, distance: 24.9
click at [418, 61] on div "43690 Mussafah" at bounding box center [373, 50] width 89 height 21
drag, startPoint x: 463, startPoint y: 118, endPoint x: 475, endPoint y: 116, distance: 12.2
copy div "43690"
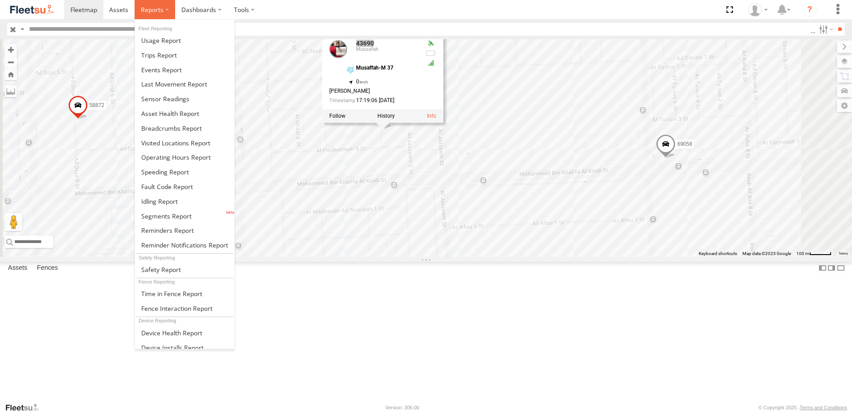
click at [168, 10] on label at bounding box center [155, 9] width 41 height 19
click at [170, 131] on span at bounding box center [171, 128] width 61 height 8
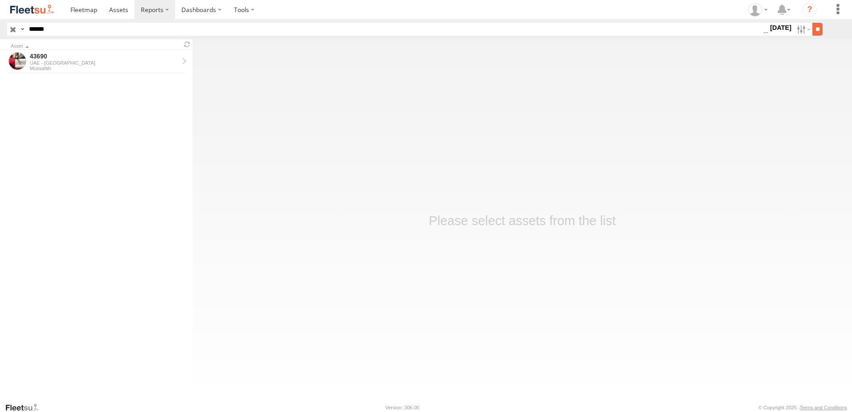
type input "*****"
click at [816, 33] on input "**" at bounding box center [817, 29] width 10 height 13
click at [60, 62] on div "UAE - [GEOGRAPHIC_DATA]" at bounding box center [104, 62] width 149 height 5
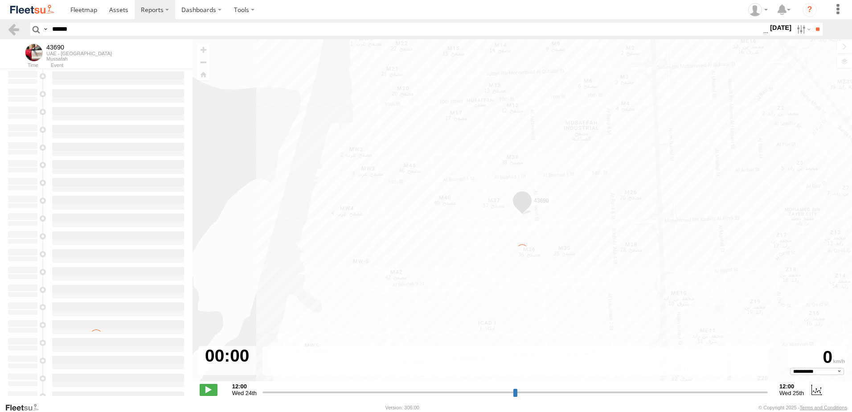
select select "**********"
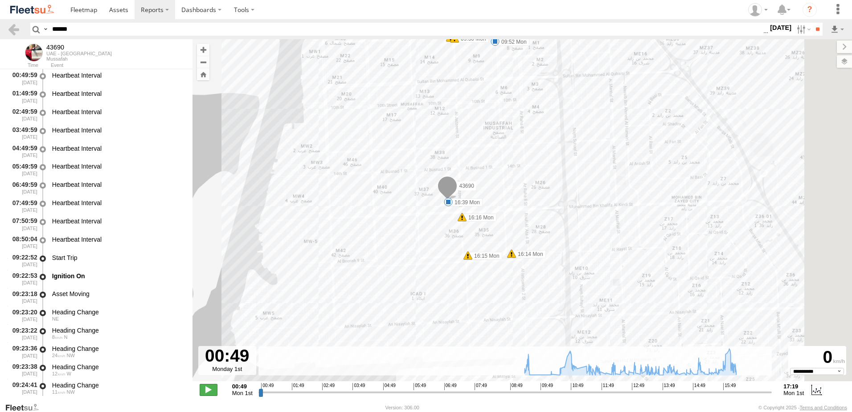
click at [205, 391] on span at bounding box center [209, 390] width 18 height 12
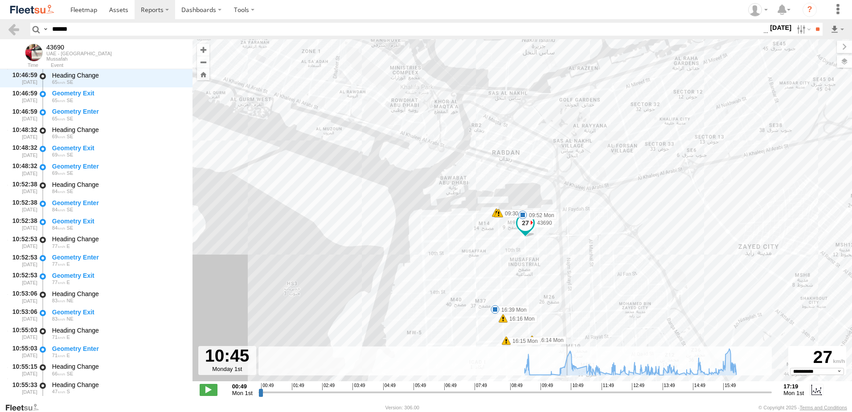
drag, startPoint x: 260, startPoint y: 392, endPoint x: 566, endPoint y: 390, distance: 306.1
click at [566, 390] on input "range" at bounding box center [514, 392] width 513 height 8
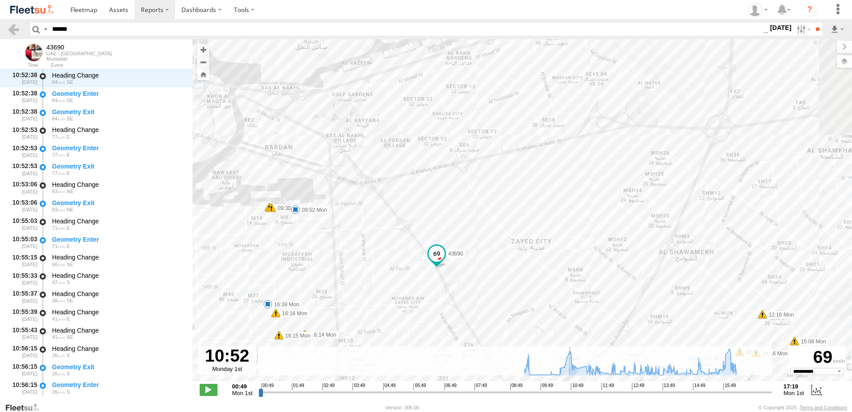
drag, startPoint x: 759, startPoint y: 314, endPoint x: 520, endPoint y: 308, distance: 238.9
click at [520, 308] on div "43690 09:30 Mon 09:30 Mon 09:52 Mon 12:16 Mon 12:21 Mon 12:21 Mon 14:16 Mon 15:…" at bounding box center [521, 214] width 659 height 351
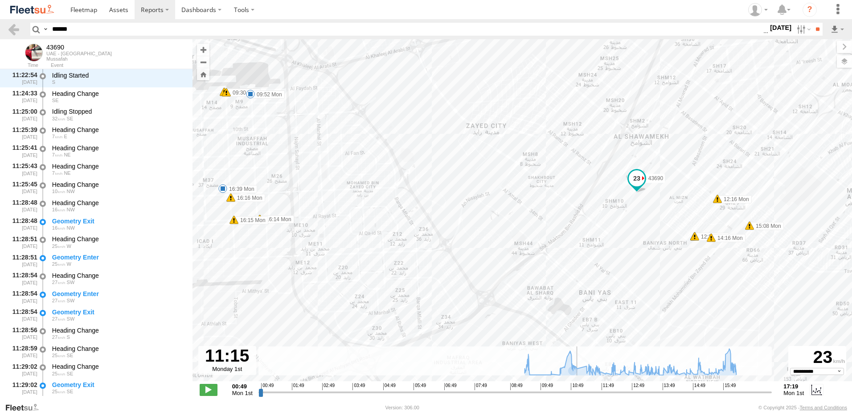
drag, startPoint x: 693, startPoint y: 163, endPoint x: 639, endPoint y: 251, distance: 103.8
click at [641, 258] on div "43690 09:30 Mon 09:30 Mon 09:52 Mon 12:16 Mon 12:21 Mon 12:21 Mon 14:16 Mon 15:…" at bounding box center [521, 214] width 659 height 351
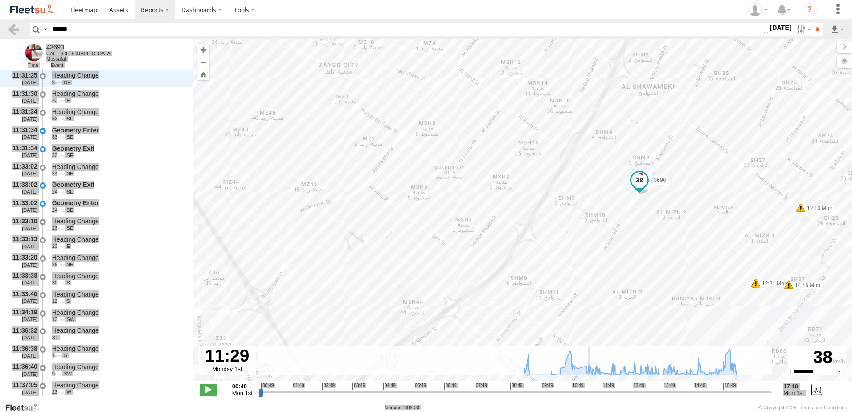
drag, startPoint x: 585, startPoint y: 397, endPoint x: 608, endPoint y: 405, distance: 23.7
click at [608, 405] on body "?" at bounding box center [426, 206] width 852 height 412
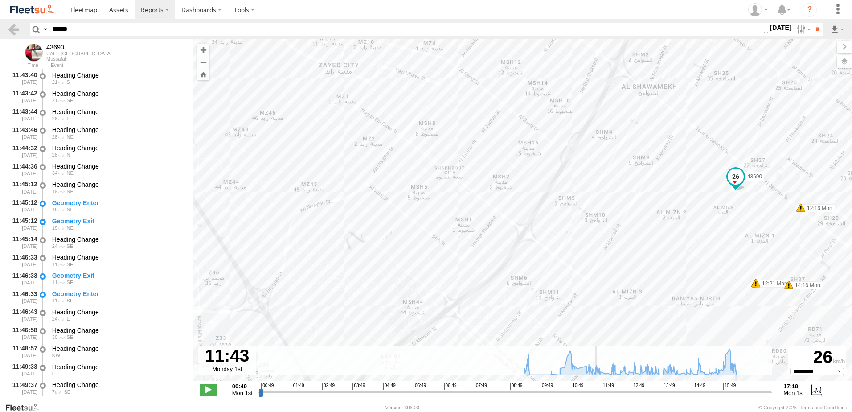
click at [623, 398] on div "**********" at bounding box center [521, 390] width 659 height 19
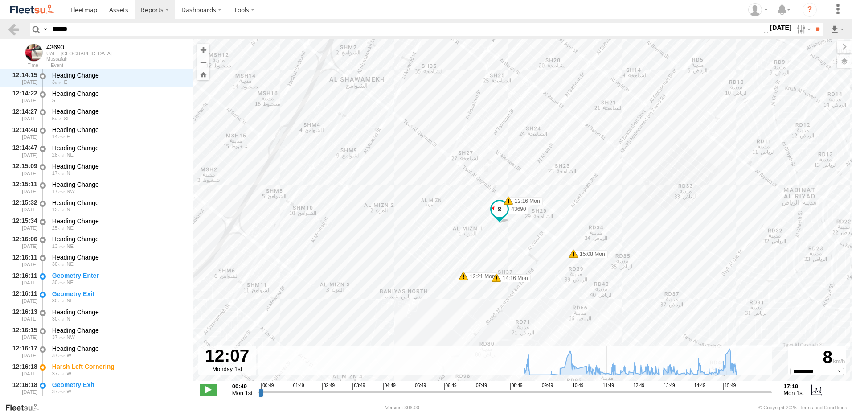
drag, startPoint x: 597, startPoint y: 393, endPoint x: 609, endPoint y: 401, distance: 14.3
click at [609, 396] on input "range" at bounding box center [514, 392] width 513 height 8
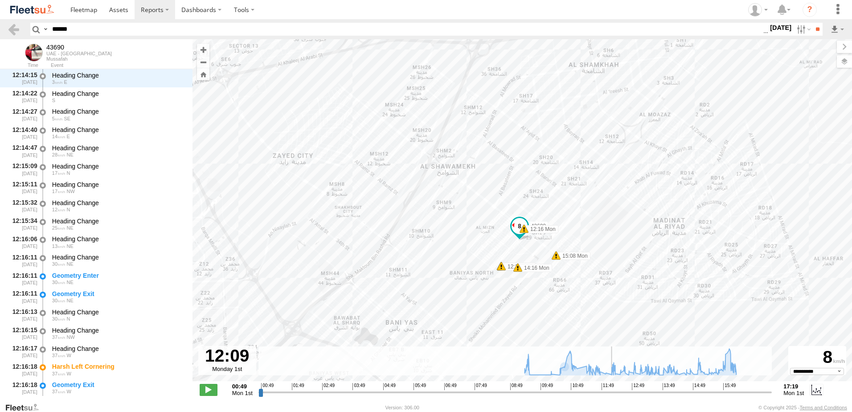
drag, startPoint x: 472, startPoint y: 322, endPoint x: 472, endPoint y: 279, distance: 42.8
click at [472, 279] on div "43690 09:30 Mon 09:30 Mon 09:52 Mon 12:16 Mon 12:21 Mon 12:21 Mon 14:16 Mon 15:…" at bounding box center [521, 214] width 659 height 351
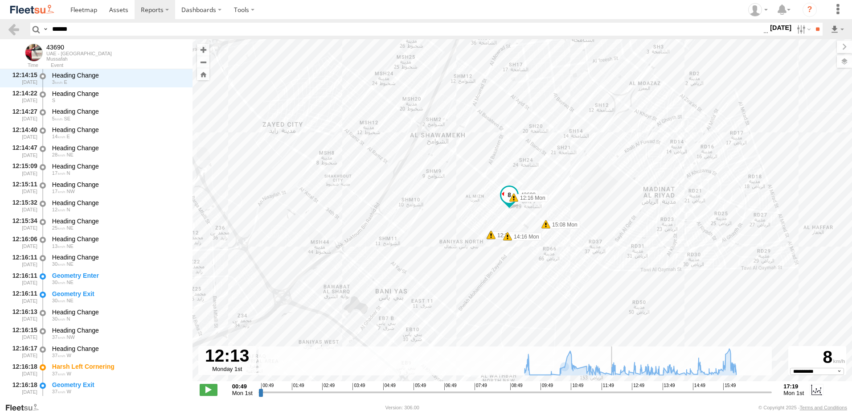
drag, startPoint x: 517, startPoint y: 297, endPoint x: 508, endPoint y: 266, distance: 32.0
click at [508, 266] on div "43690 09:30 Mon 09:30 Mon 09:52 Mon 12:16 Mon 12:21 Mon 12:21 Mon 14:16 Mon 15:…" at bounding box center [521, 214] width 659 height 351
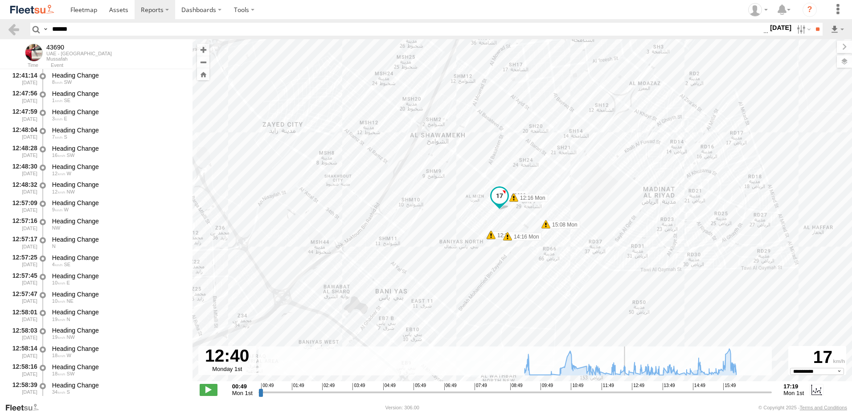
scroll to position [6372, 0]
drag, startPoint x: 613, startPoint y: 394, endPoint x: 627, endPoint y: 398, distance: 14.3
click at [627, 396] on input "range" at bounding box center [514, 392] width 513 height 8
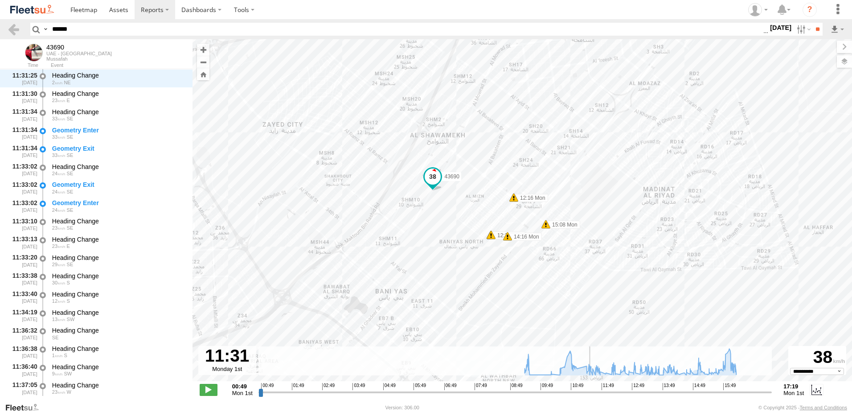
drag, startPoint x: 628, startPoint y: 393, endPoint x: 590, endPoint y: 386, distance: 38.4
click at [590, 388] on input "range" at bounding box center [514, 392] width 513 height 8
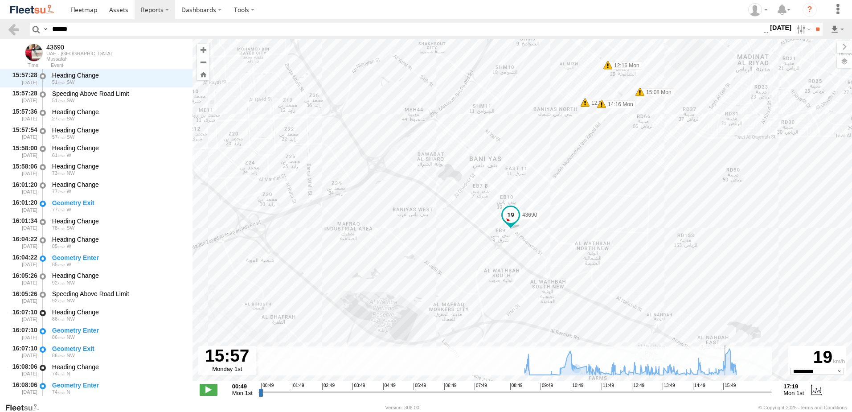
scroll to position [12744, 0]
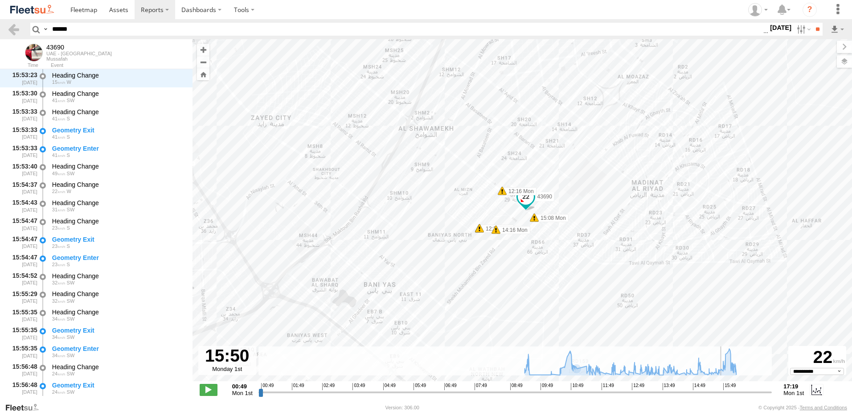
drag, startPoint x: 593, startPoint y: 393, endPoint x: 723, endPoint y: 408, distance: 131.0
click at [723, 396] on input "range" at bounding box center [514, 392] width 513 height 8
click at [727, 397] on div "**********" at bounding box center [521, 390] width 659 height 19
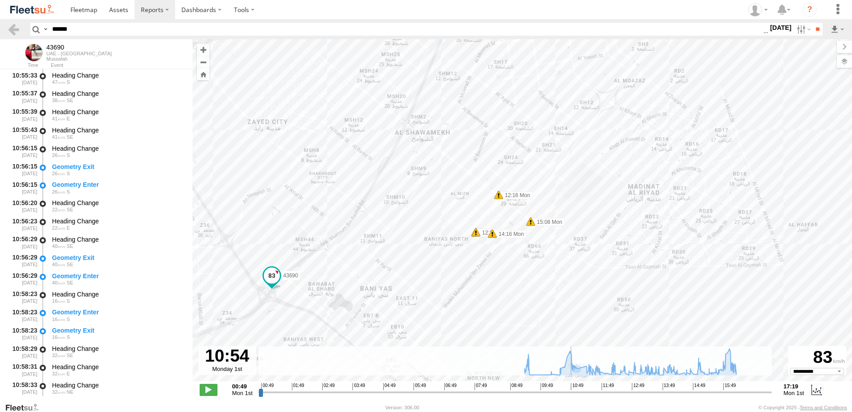
scroll to position [2003, 0]
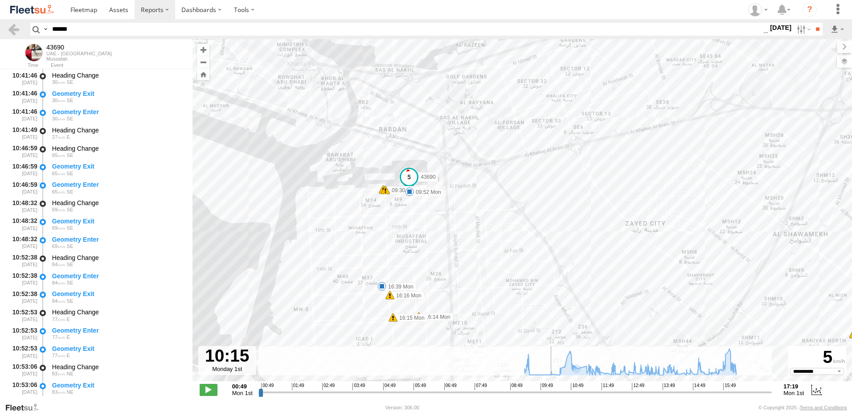
drag, startPoint x: 724, startPoint y: 393, endPoint x: 542, endPoint y: 400, distance: 182.4
type input "**********"
click at [545, 396] on input "range" at bounding box center [514, 392] width 513 height 8
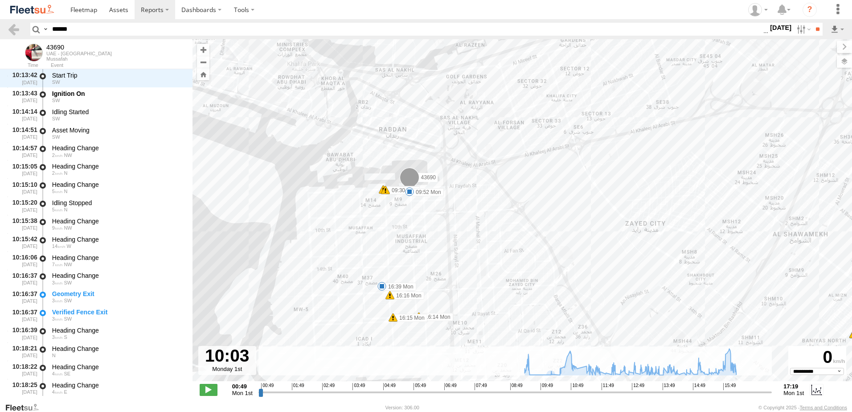
drag, startPoint x: 80, startPoint y: 28, endPoint x: 50, endPoint y: 29, distance: 29.9
click at [50, 29] on input "*****" at bounding box center [406, 29] width 715 height 13
